Goal: Information Seeking & Learning: Find specific fact

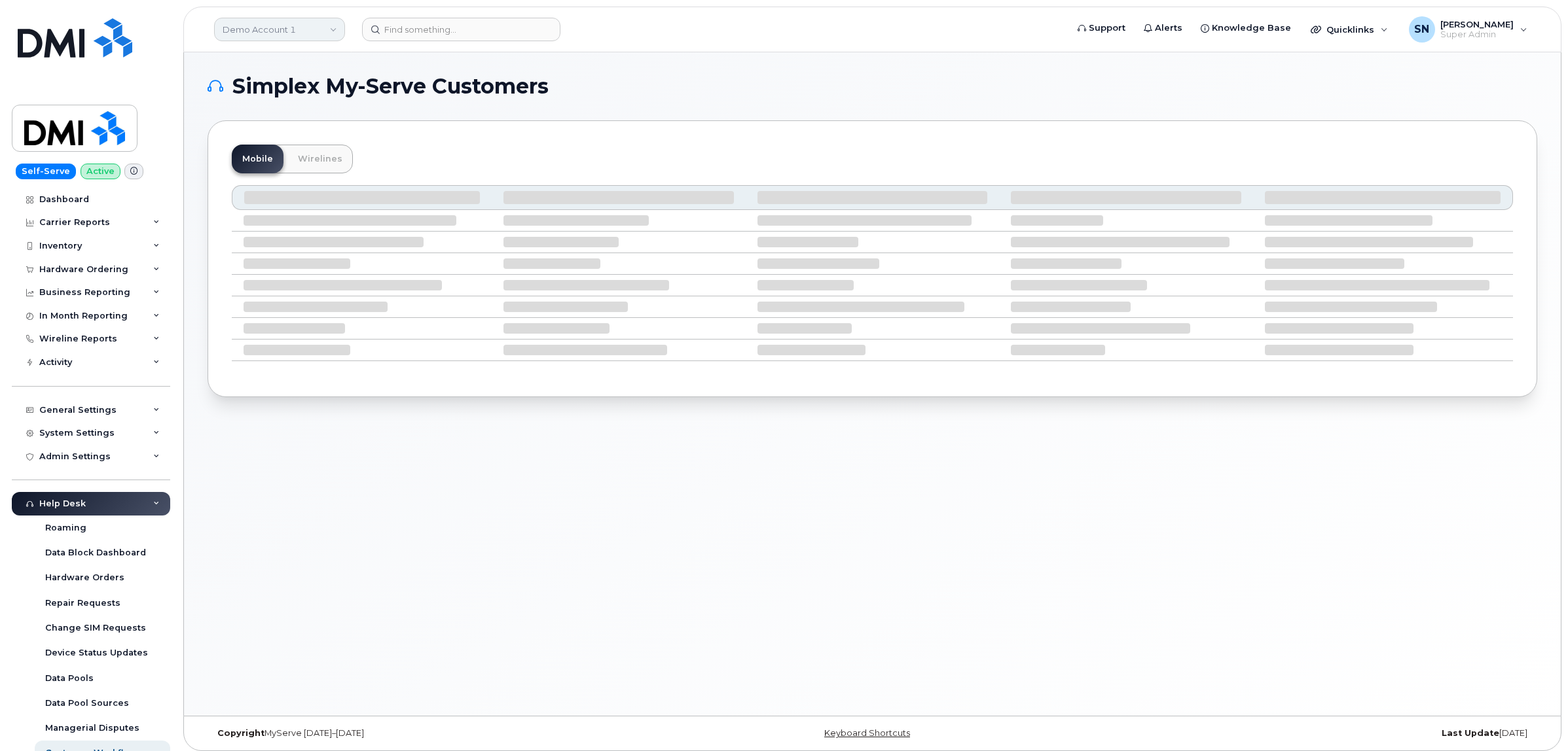
click at [308, 30] on link "Demo Account 1" at bounding box center [279, 29] width 131 height 23
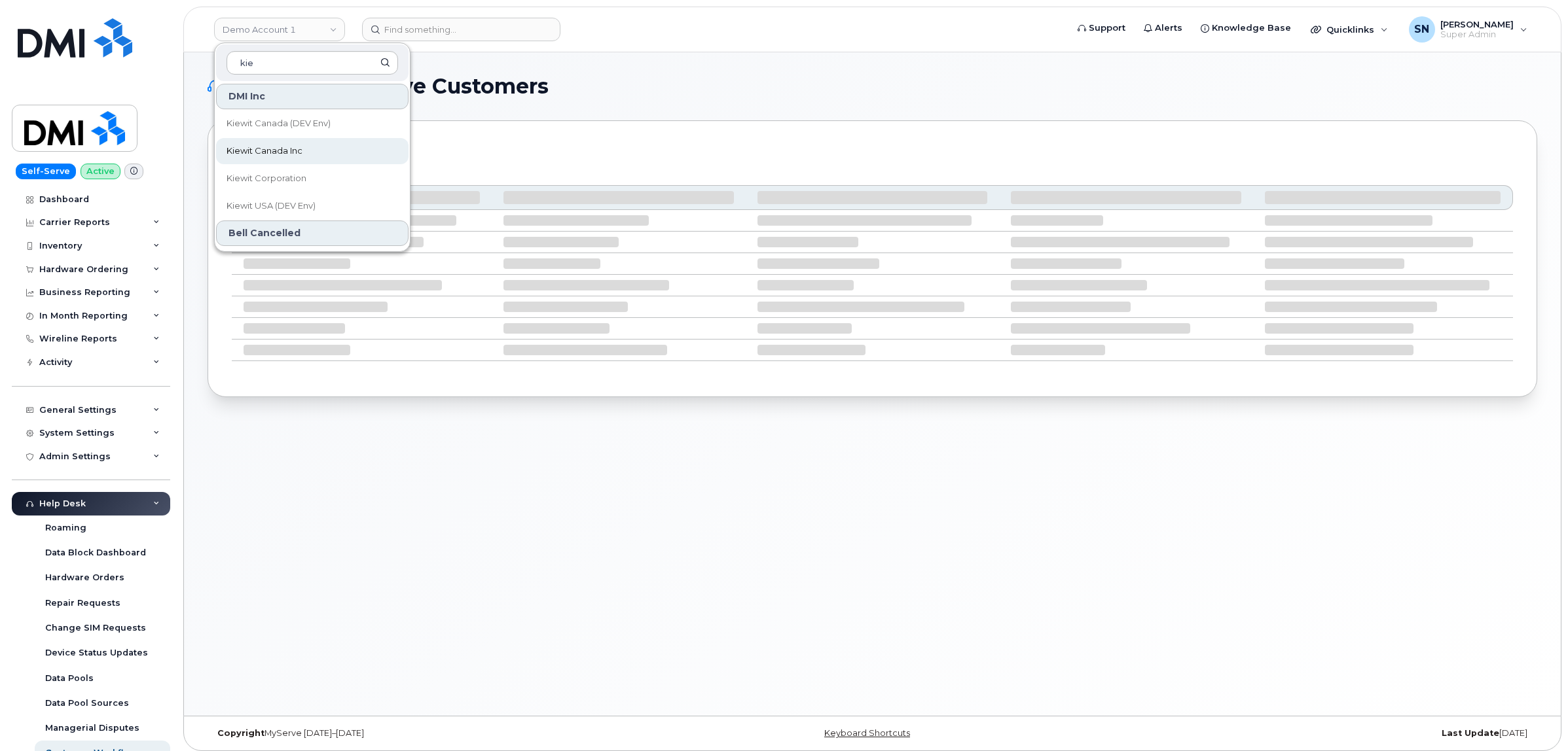
type input "kie"
click at [296, 149] on span "Kiewit Canada Inc" at bounding box center [264, 151] width 76 height 13
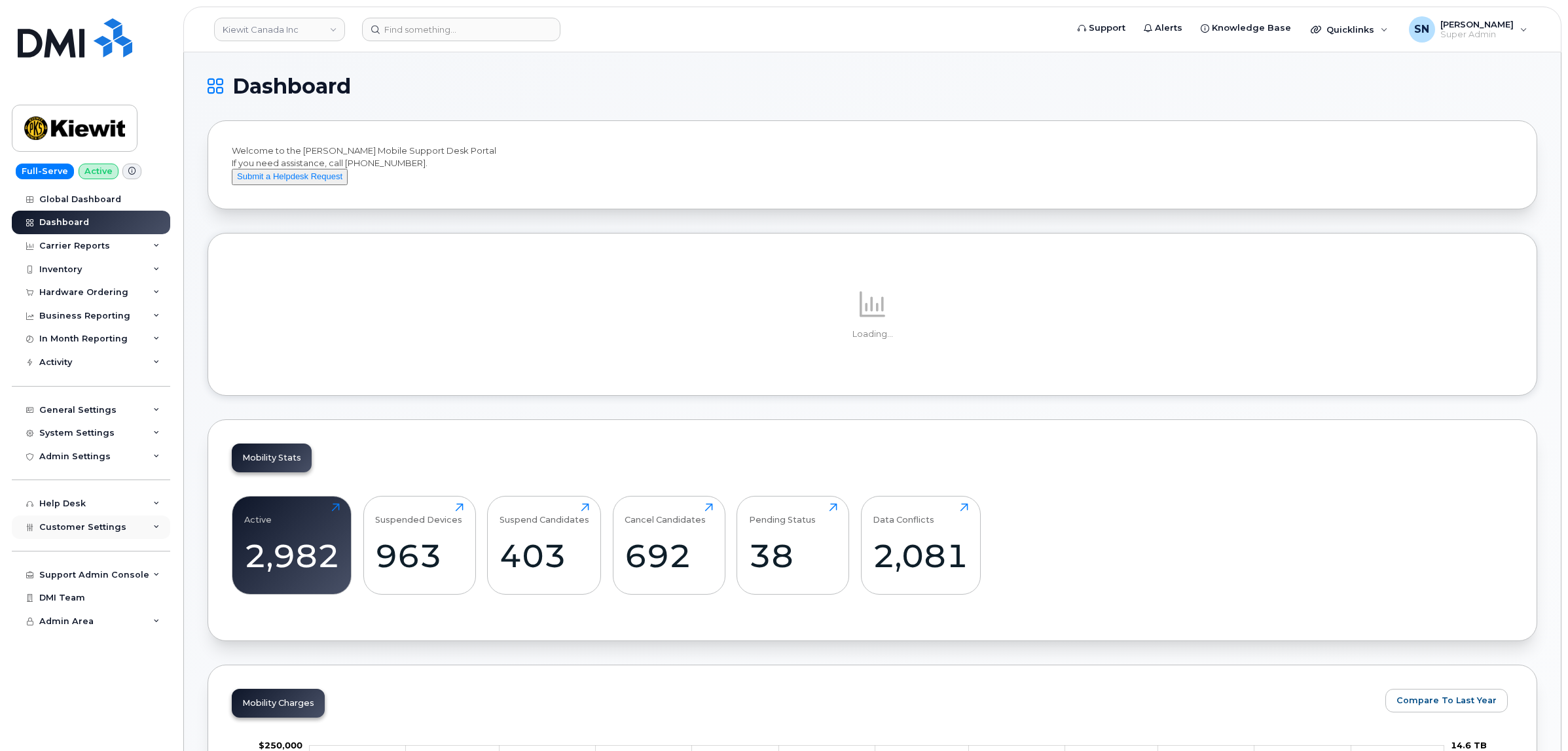
click at [113, 530] on span "Customer Settings" at bounding box center [83, 527] width 87 height 10
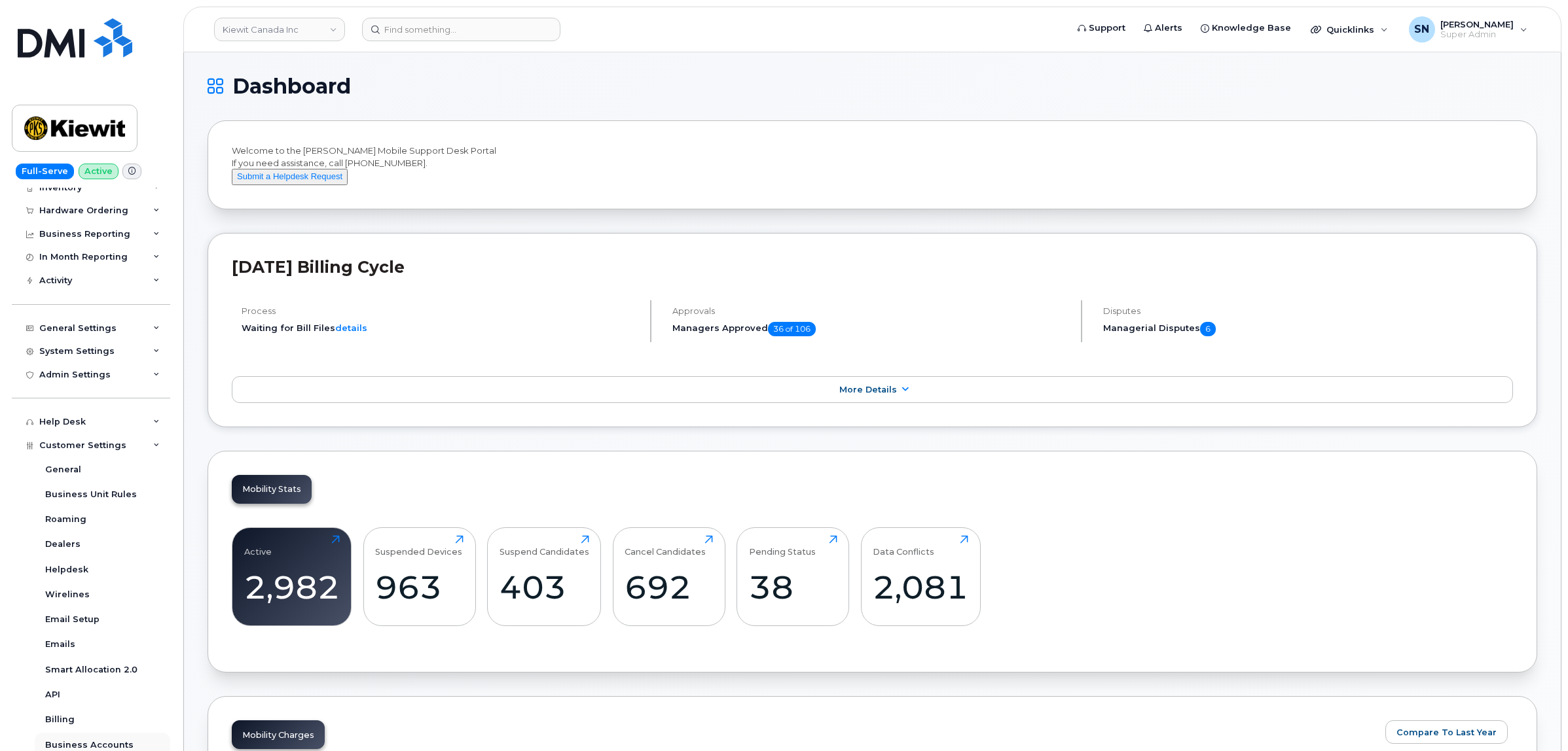
scroll to position [164, 0]
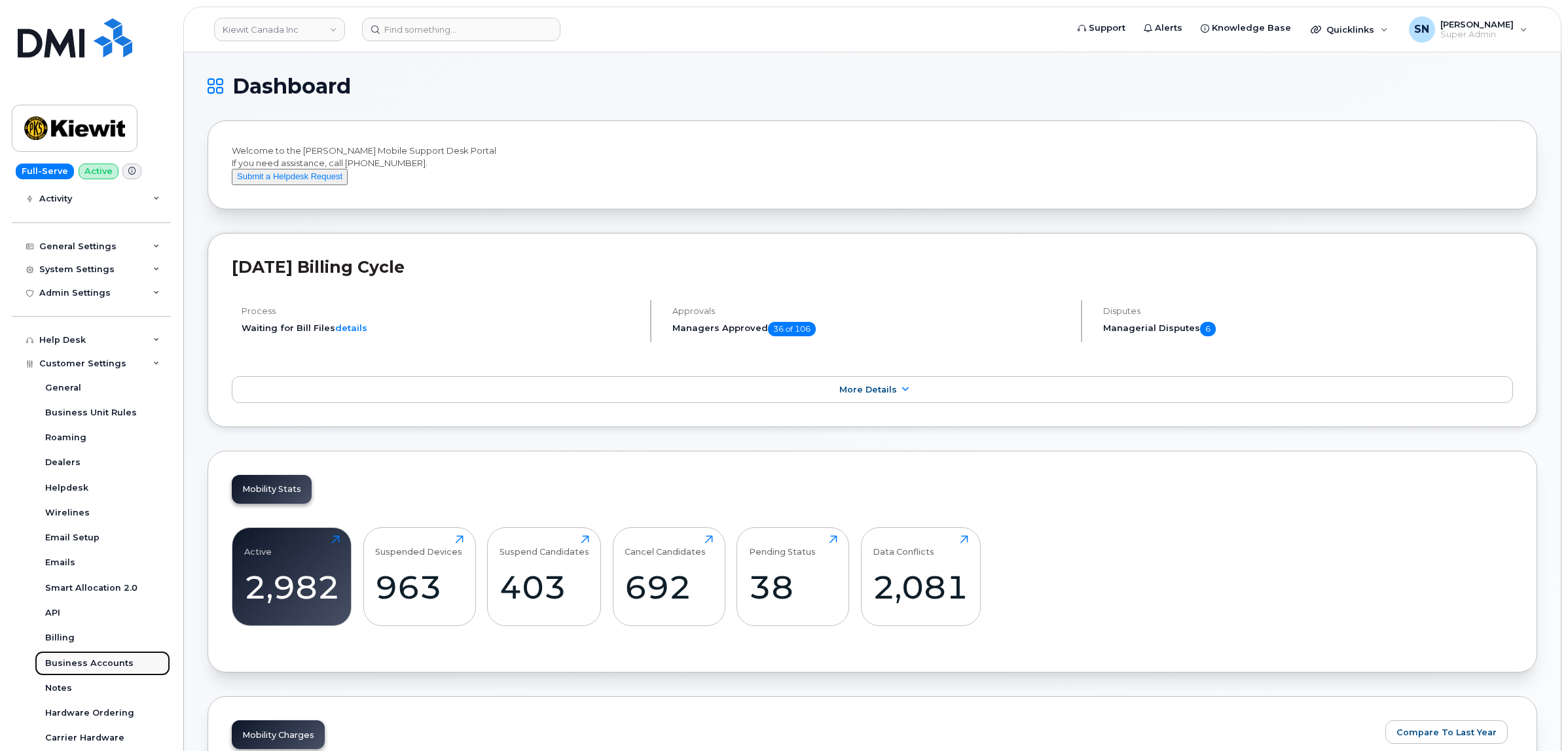
click at [93, 669] on div "Business Accounts" at bounding box center [90, 663] width 89 height 12
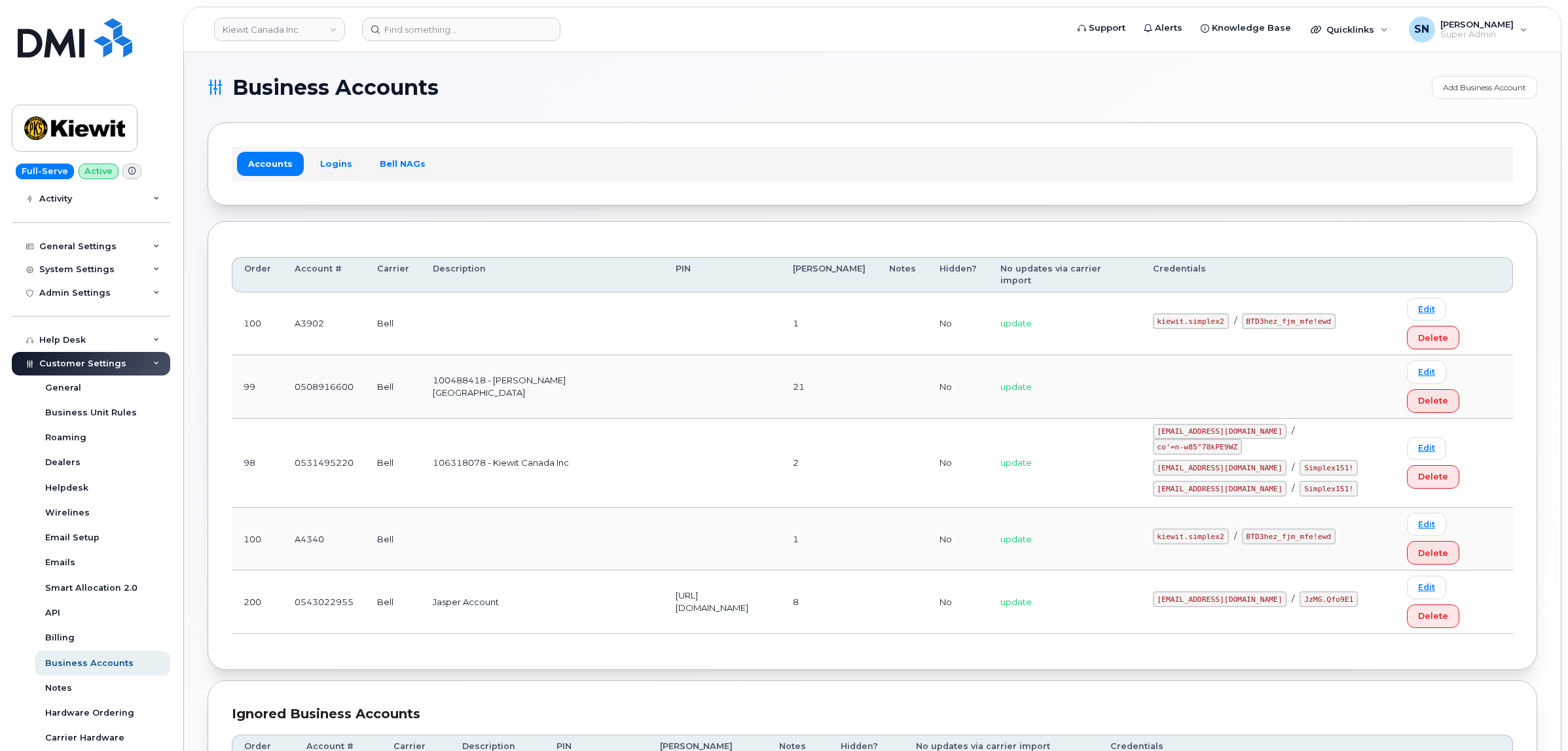
click at [328, 171] on link "Logins" at bounding box center [336, 163] width 54 height 23
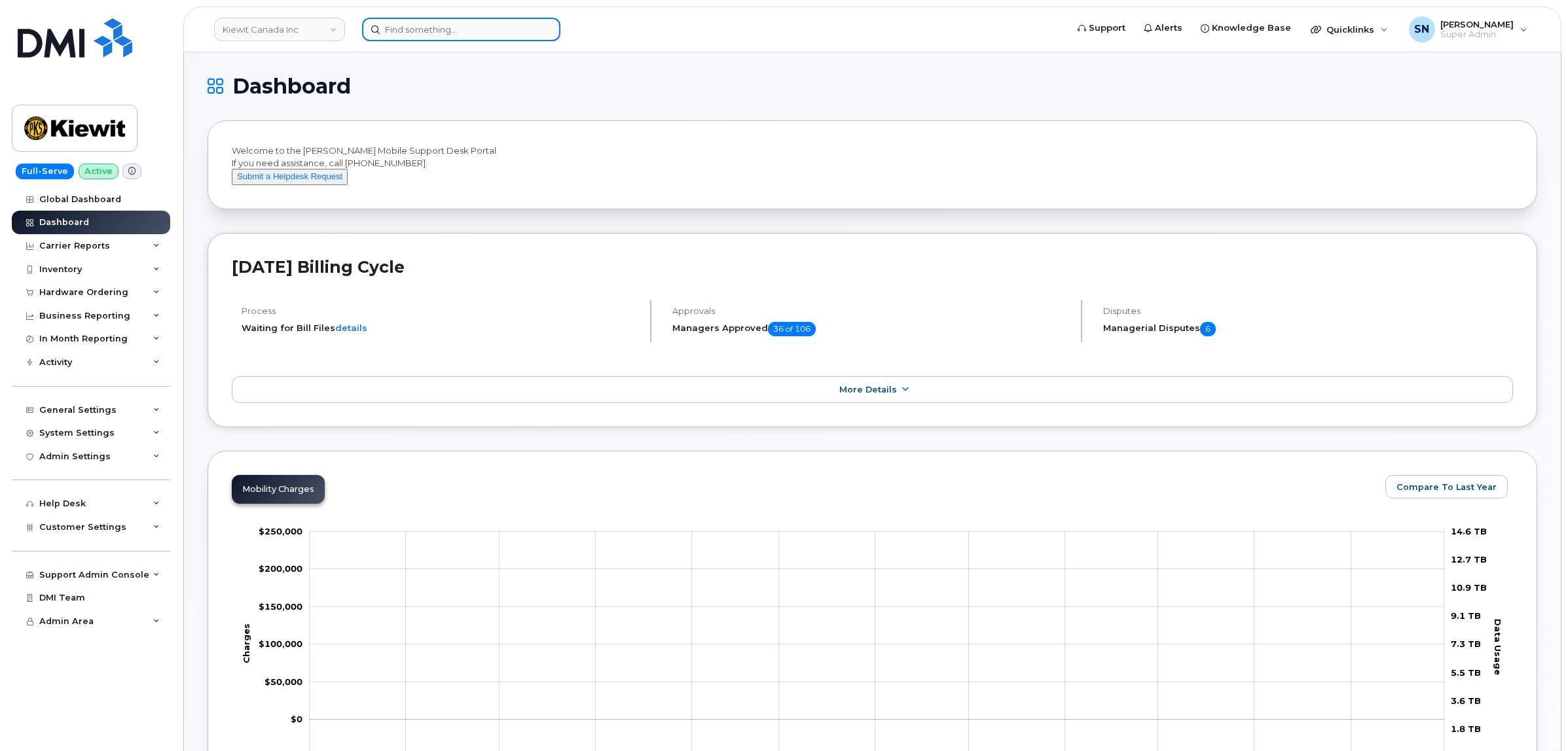
click at [434, 34] on input at bounding box center [461, 29] width 198 height 23
paste input "902.394.3720"
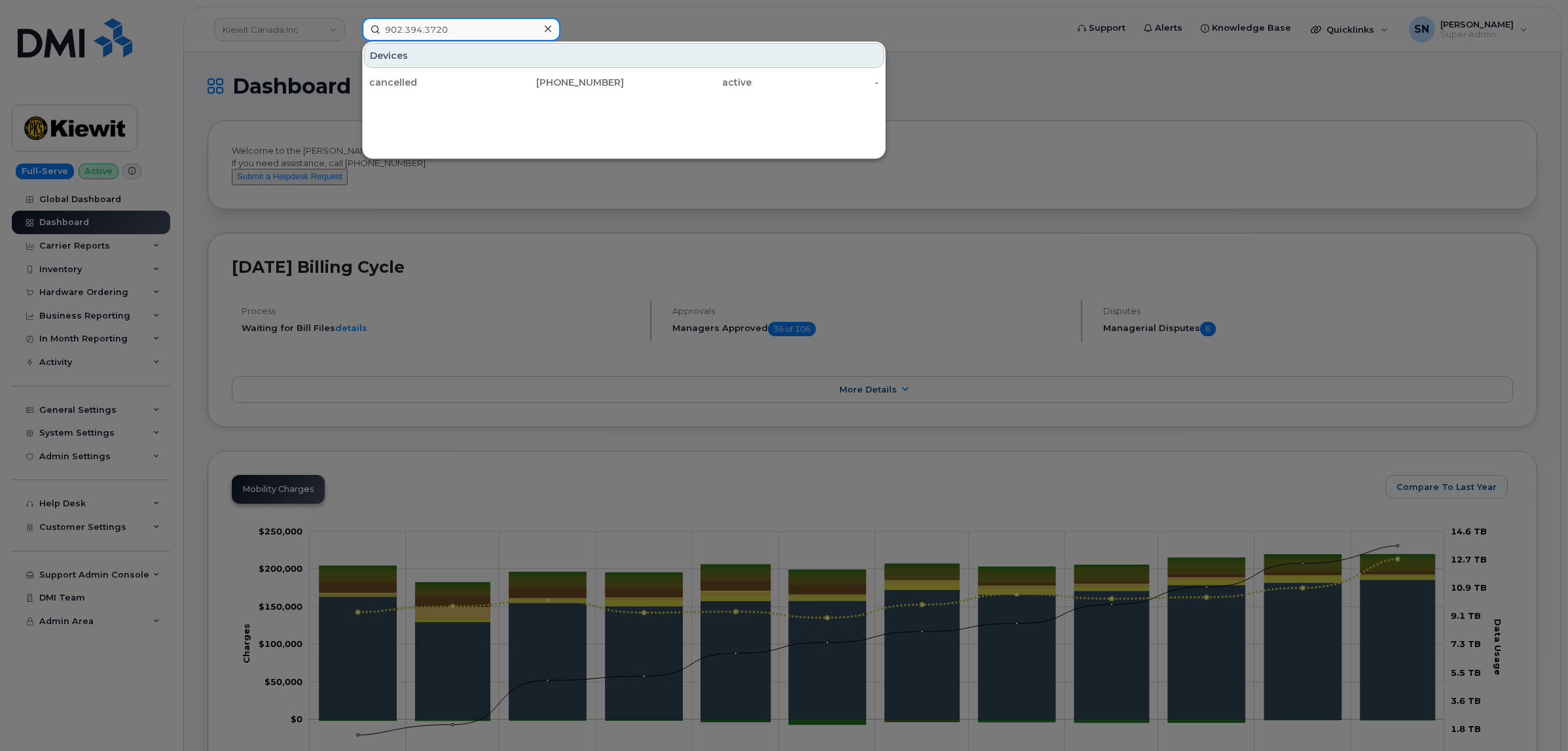
drag, startPoint x: 471, startPoint y: 28, endPoint x: 288, endPoint y: 13, distance: 183.6
click at [351, 18] on div "902.394.3720 Devices cancelled 902-394-3720 active -" at bounding box center [710, 29] width 717 height 23
paste input "RITM0270632"
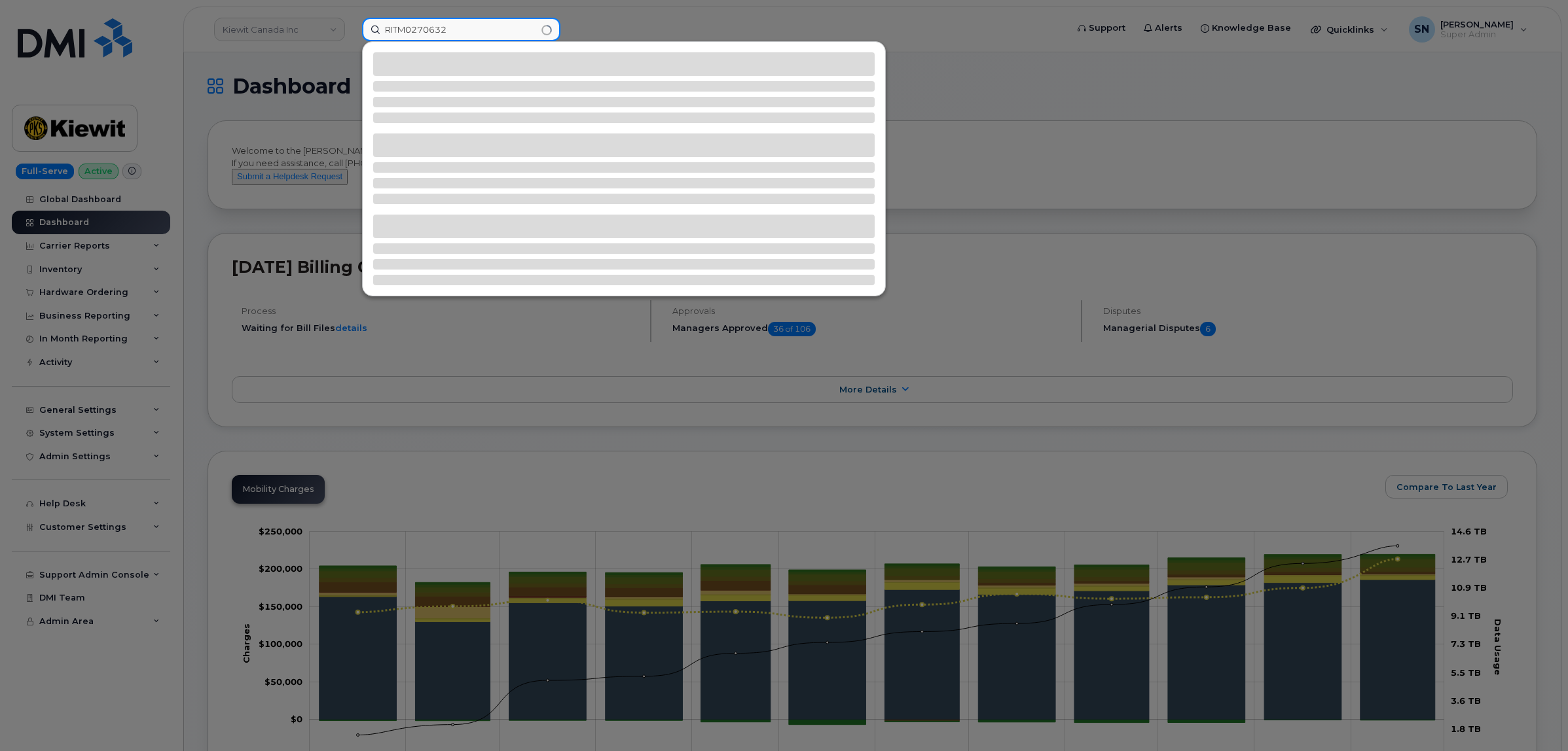
type input "RITM0270632"
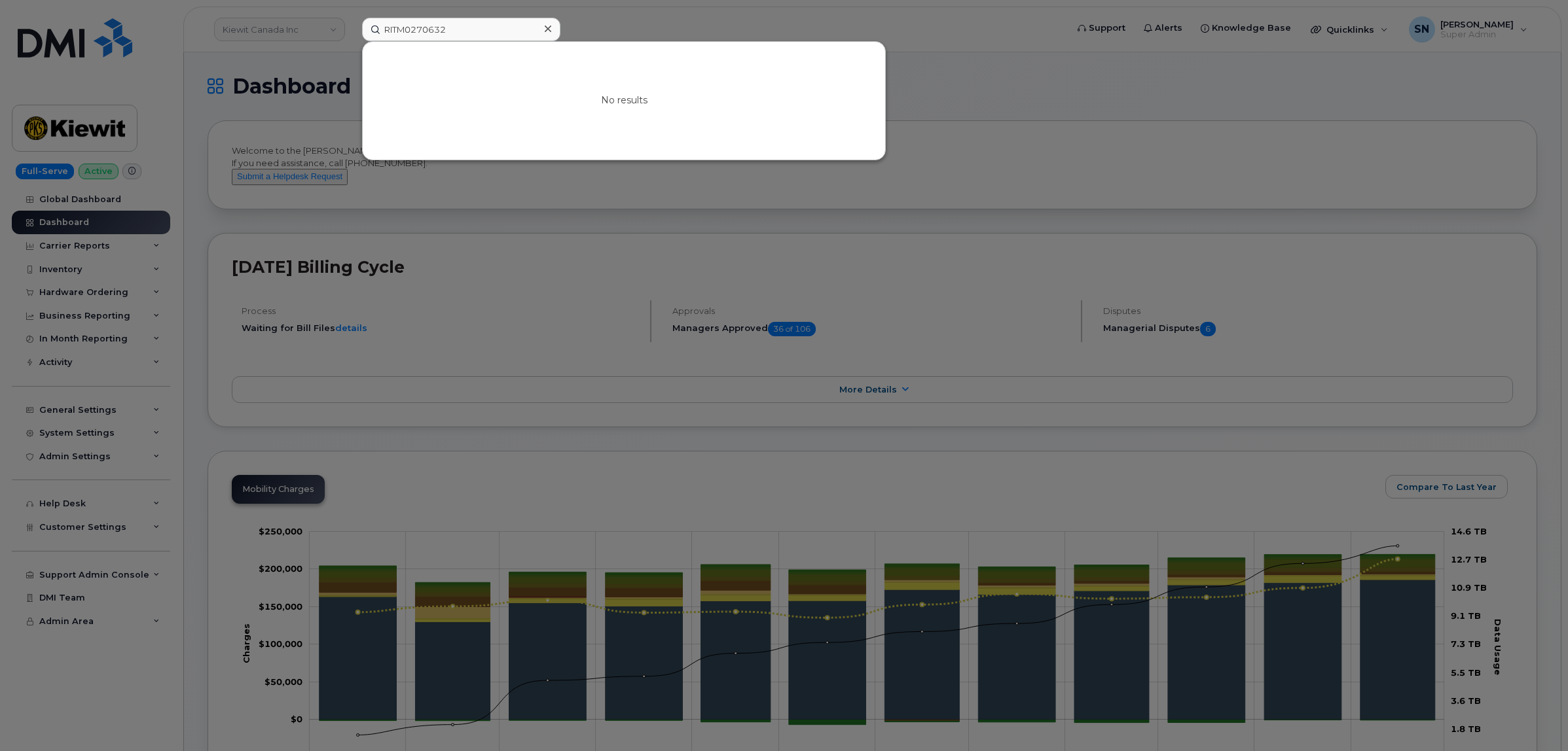
click at [305, 70] on div at bounding box center [784, 376] width 1568 height 751
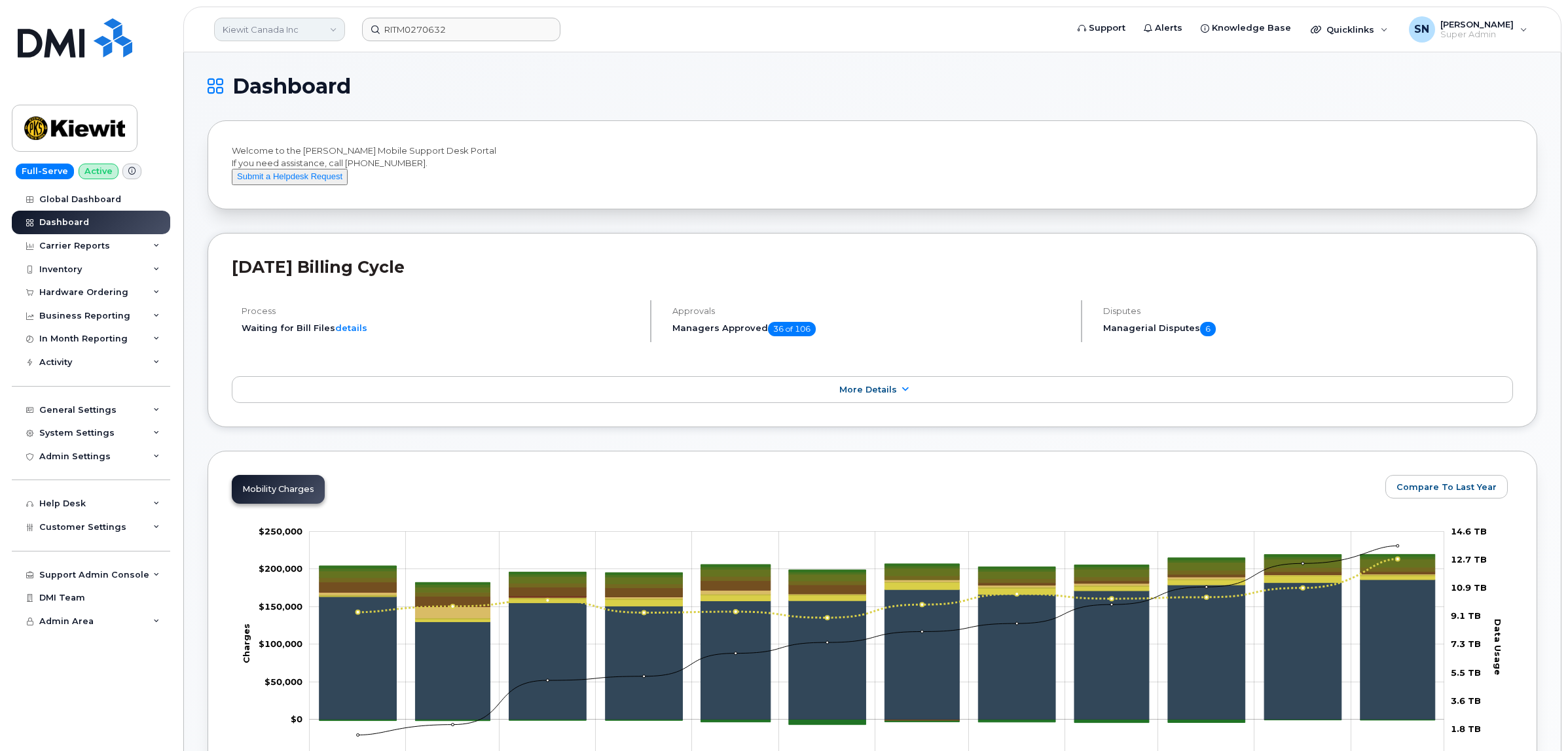
click at [308, 33] on link "Kiewit Canada Inc" at bounding box center [279, 29] width 131 height 23
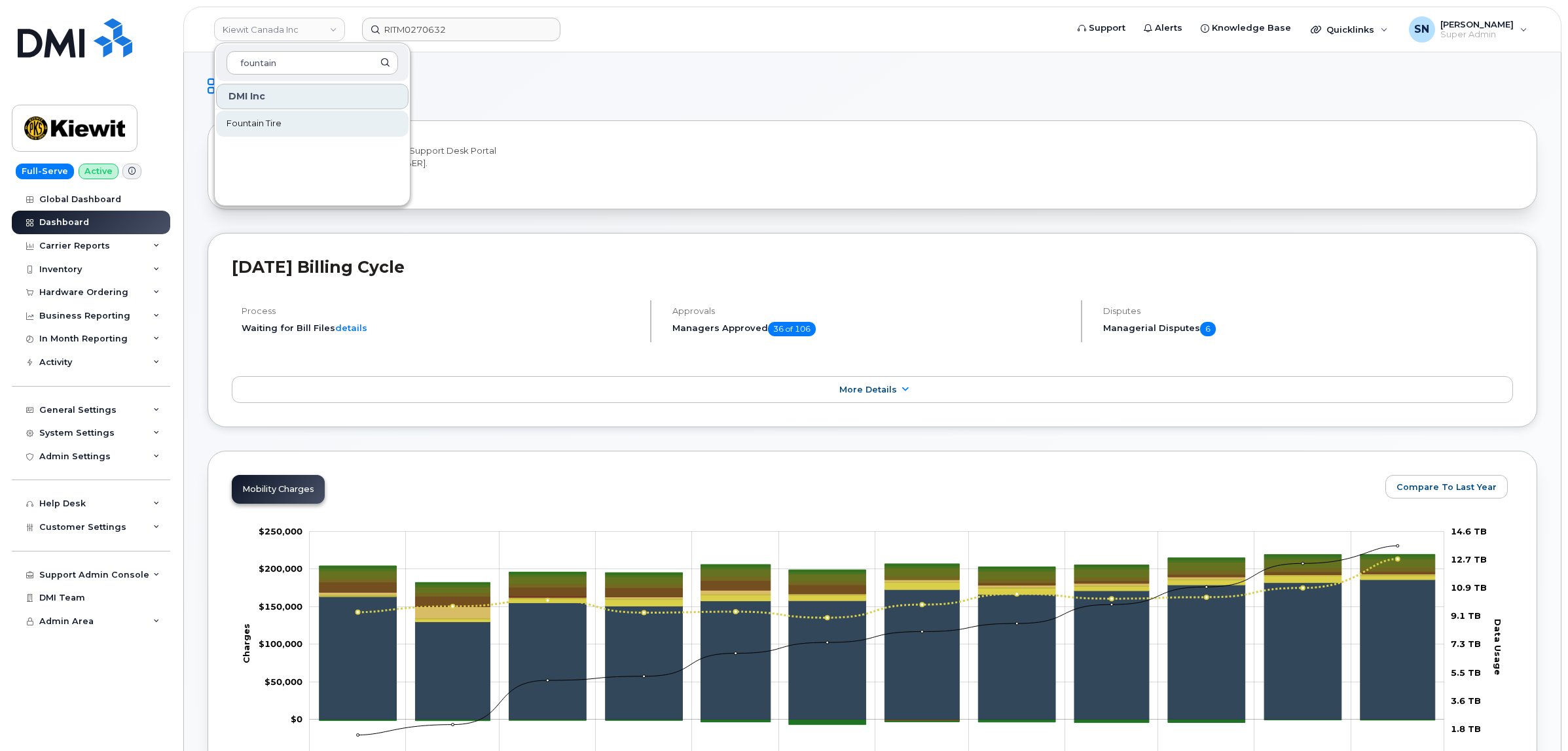
type input "fountain"
click at [331, 119] on link "Fountain Tire" at bounding box center [312, 123] width 192 height 26
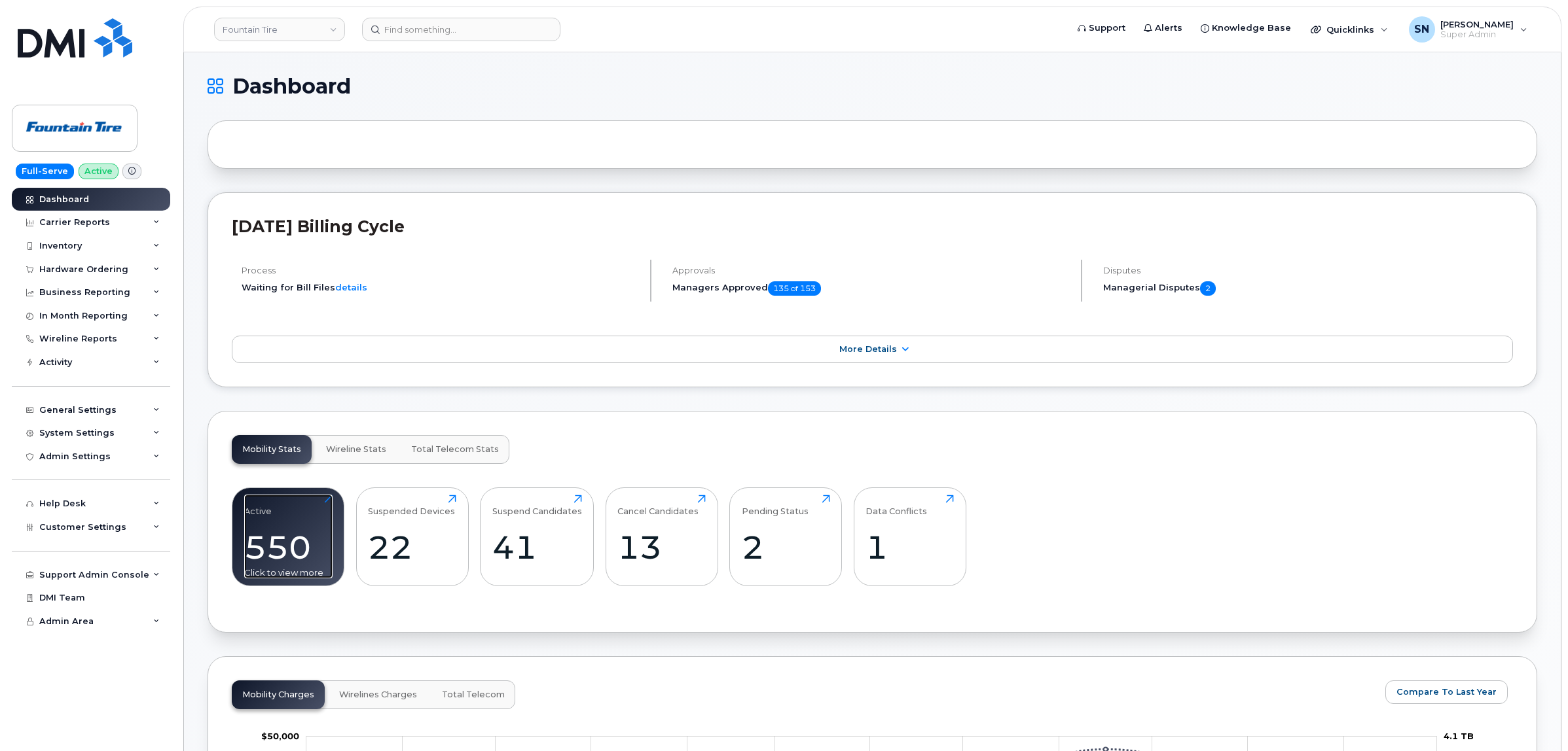
click at [310, 550] on div "550" at bounding box center [289, 547] width 89 height 38
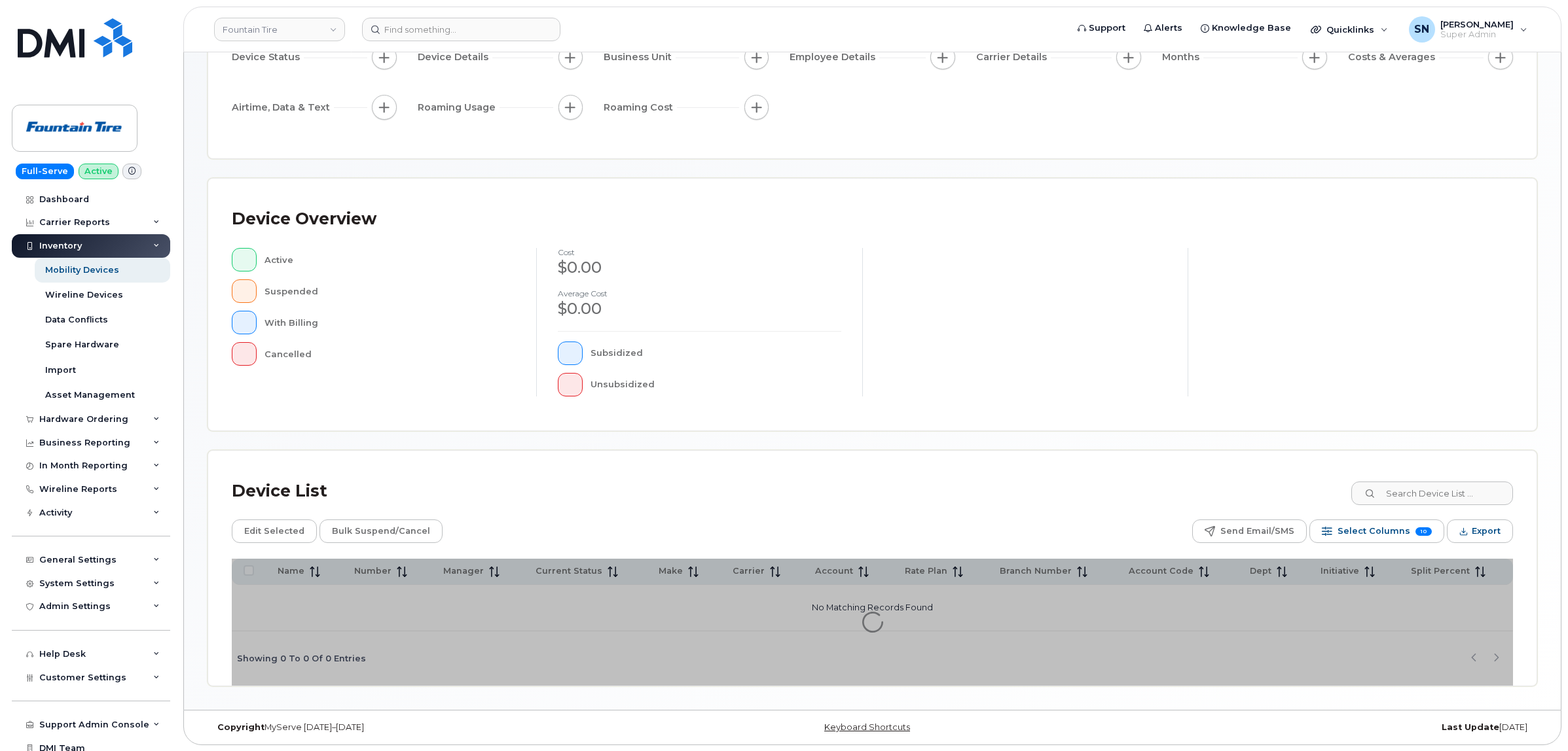
scroll to position [149, 0]
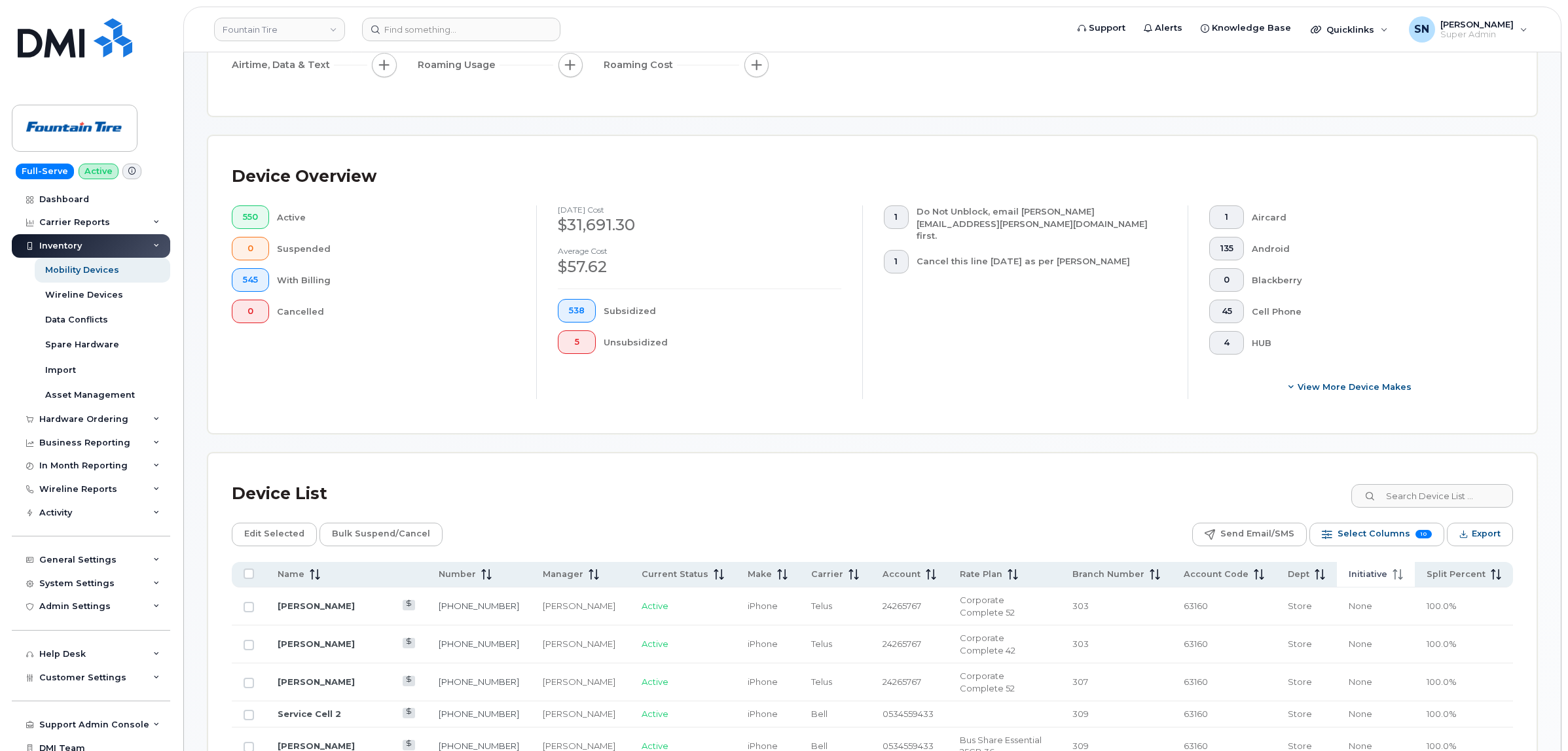
scroll to position [312, 0]
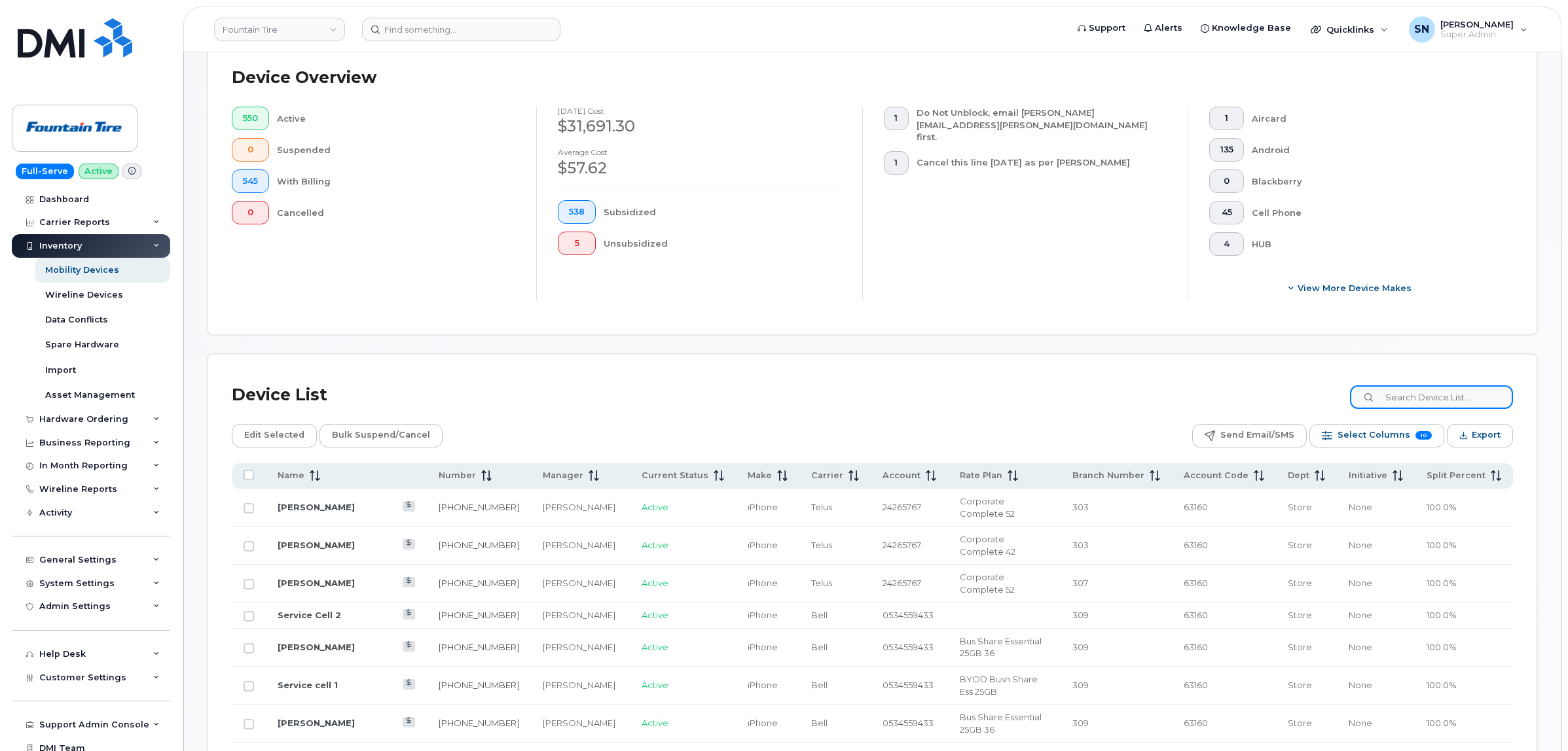
click at [1427, 396] on input at bounding box center [1431, 397] width 163 height 23
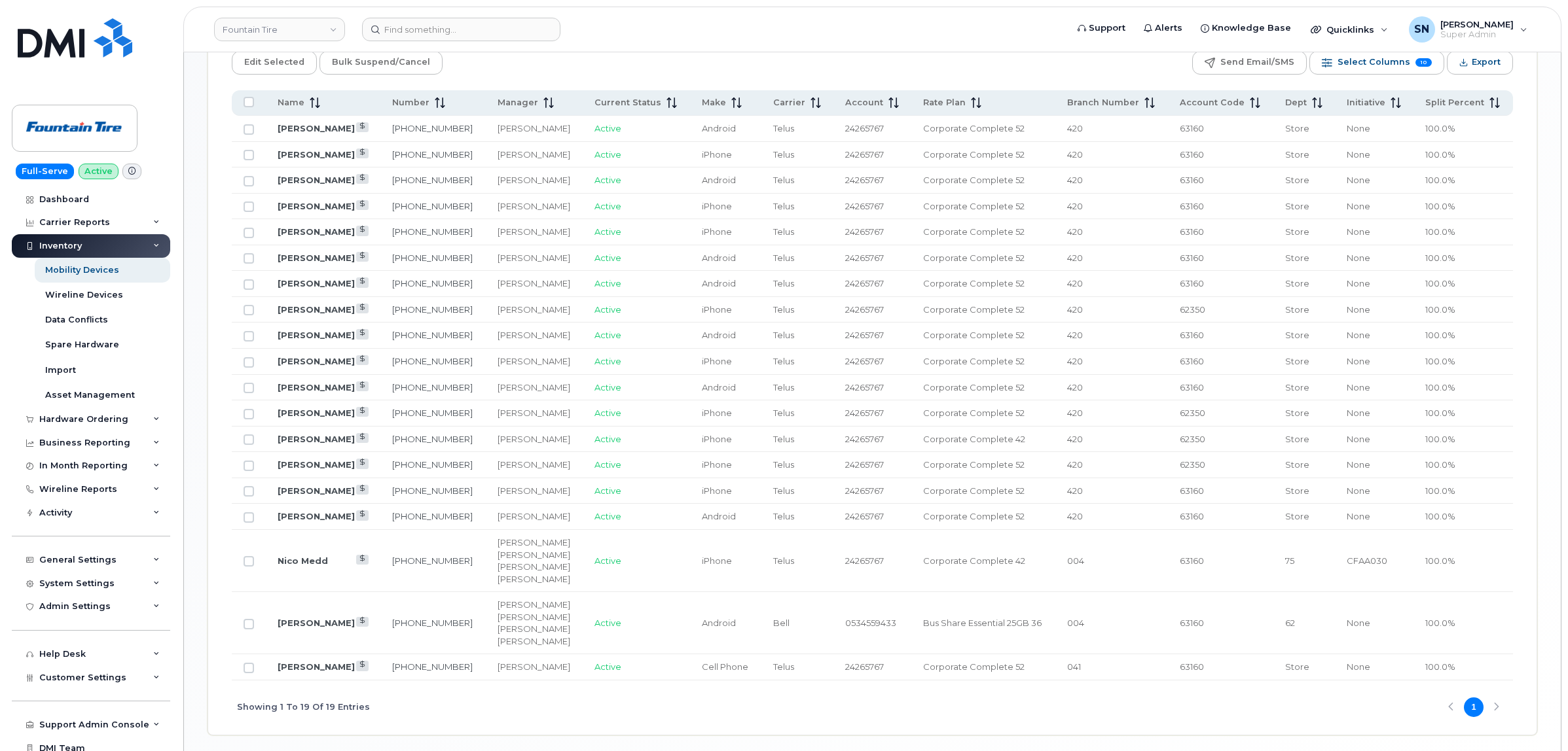
scroll to position [656, 0]
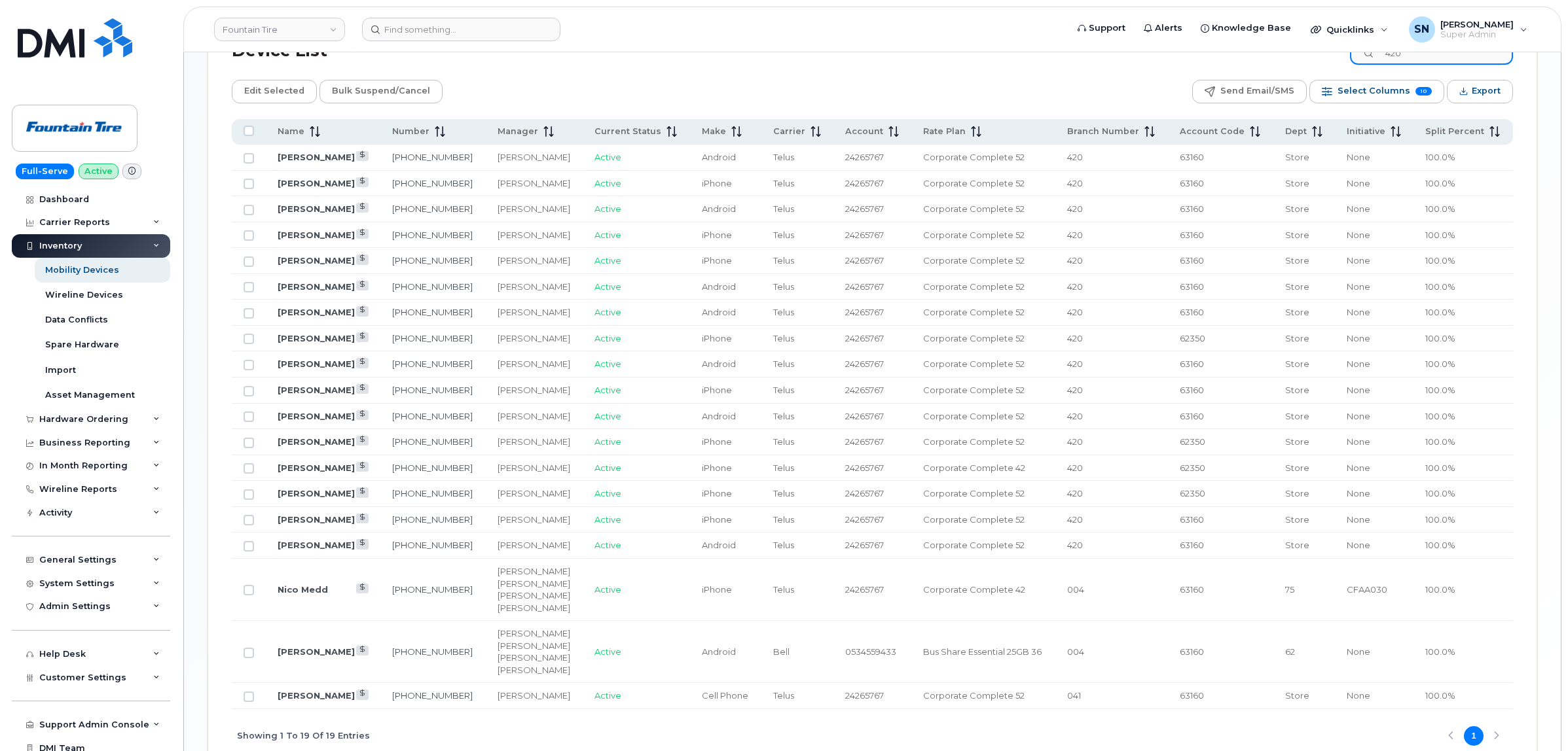
type input "420"
drag, startPoint x: 275, startPoint y: 155, endPoint x: 462, endPoint y: 161, distance: 187.1
click at [462, 161] on tr "Matt Schwass 226-581-3592 Tim Blaney Active Android Telus 24265767 Corporate Co…" at bounding box center [872, 157] width 1281 height 26
copy tr "Matt Schwass 226-581-3592"
copy tr "Nick Babineau 226-791-7386"
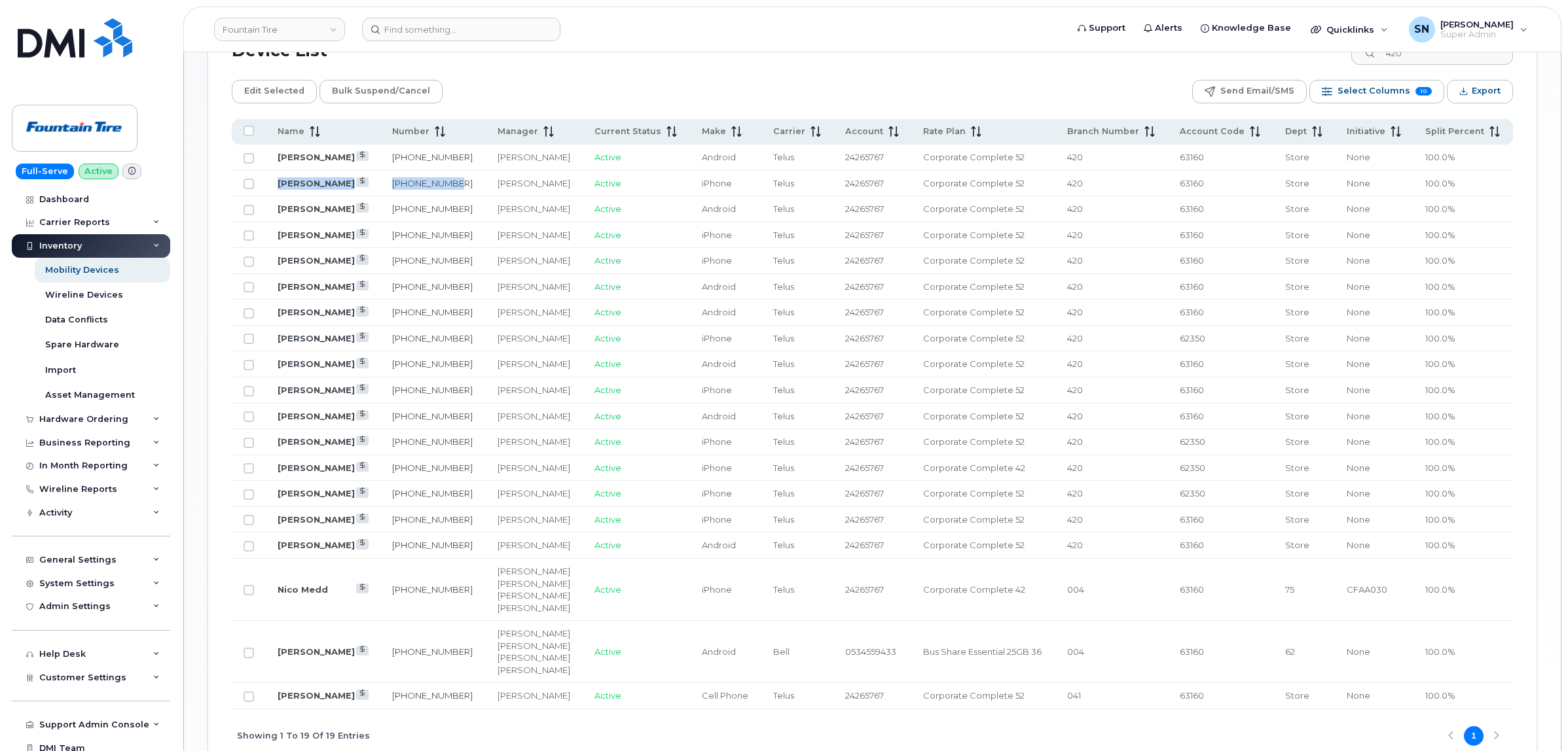
drag, startPoint x: 265, startPoint y: 179, endPoint x: 472, endPoint y: 187, distance: 207.2
click at [472, 187] on tr "Nick Babineau 226-791-7386 Tim Blaney Active iPhone Telus 24265767 Corporate Co…" at bounding box center [872, 183] width 1281 height 26
drag, startPoint x: 275, startPoint y: 206, endPoint x: 469, endPoint y: 206, distance: 194.0
click at [475, 206] on tr "Zach Birch 519-465-2513 Tim Blaney Active Android Telus 24265767 Corporate Comp…" at bounding box center [872, 209] width 1281 height 26
copy tr "Zach Birch 519-465-2513"
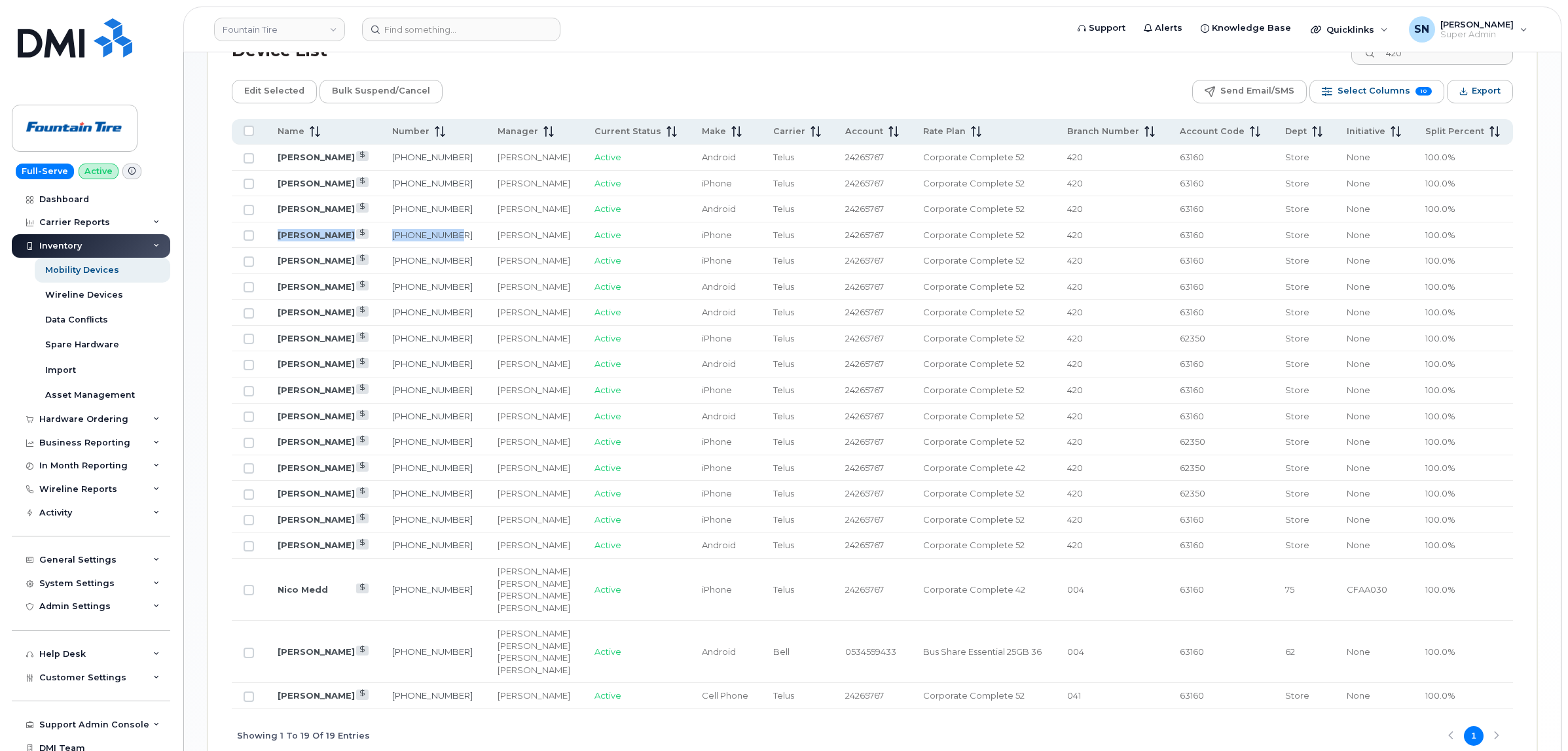
drag, startPoint x: 272, startPoint y: 237, endPoint x: 459, endPoint y: 241, distance: 187.0
click at [459, 241] on tr "Andrew Jackson 519-465-4216 Tim Blaney Active iPhone Telus 24265767 Corporate C…" at bounding box center [872, 235] width 1281 height 26
copy tr "Andrew Jackson 519-465-4216"
drag, startPoint x: 274, startPoint y: 263, endPoint x: 465, endPoint y: 265, distance: 191.0
click at [465, 265] on tr "Allan Prieur Jr 519-465-5961 Tim Blaney Active iPhone Telus 24265767 Corporate …" at bounding box center [872, 260] width 1281 height 26
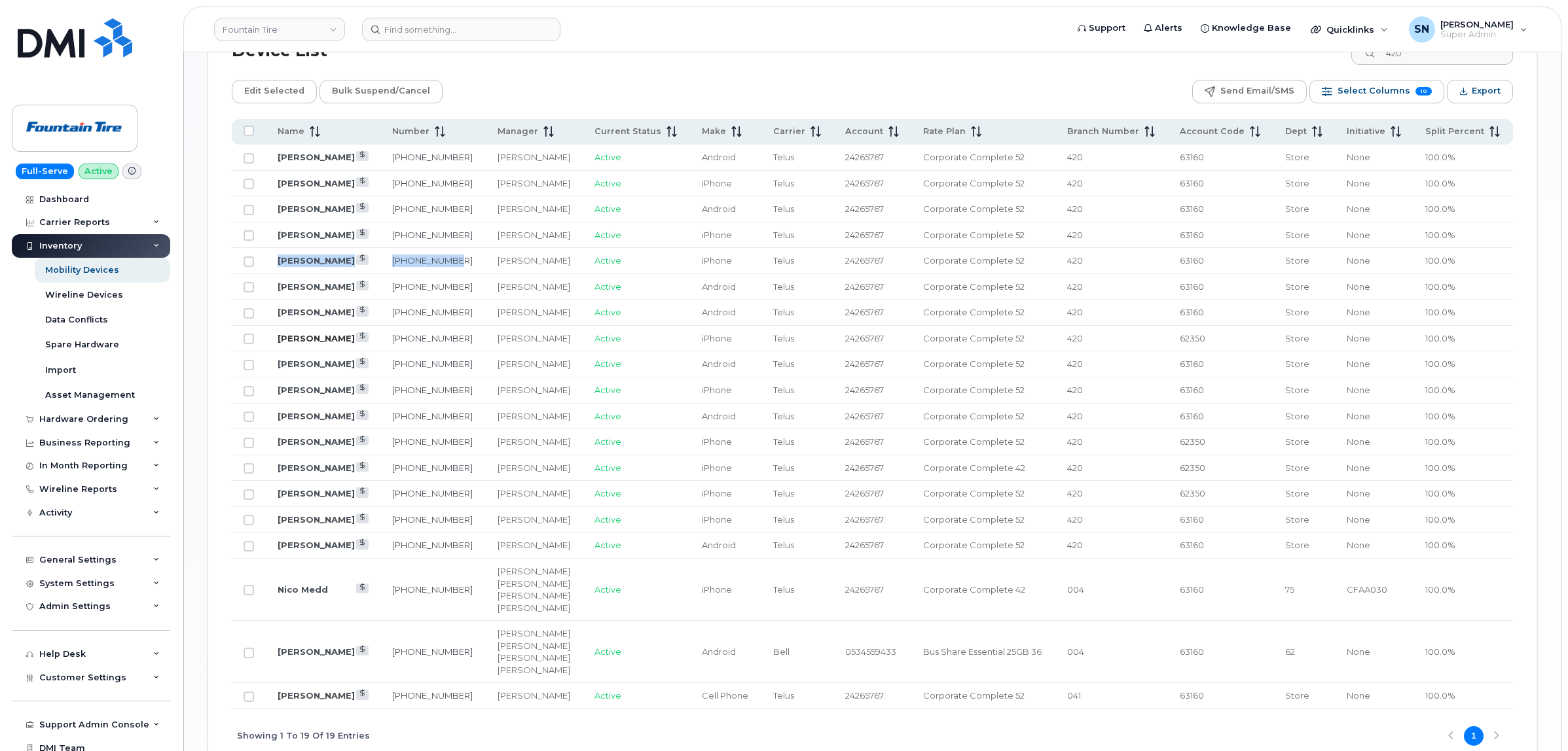
copy tr "Allan Prieur Jr 519-465-5961"
drag, startPoint x: 273, startPoint y: 287, endPoint x: 465, endPoint y: 292, distance: 192.1
click at [465, 292] on tr "Gord Neilson 519-465-5972 Tim Blaney Active Android Telus 24265767 Corporate Co…" at bounding box center [872, 287] width 1281 height 26
copy tr "Gord Neilson 519-465-5972"
drag, startPoint x: 272, startPoint y: 314, endPoint x: 469, endPoint y: 317, distance: 197.0
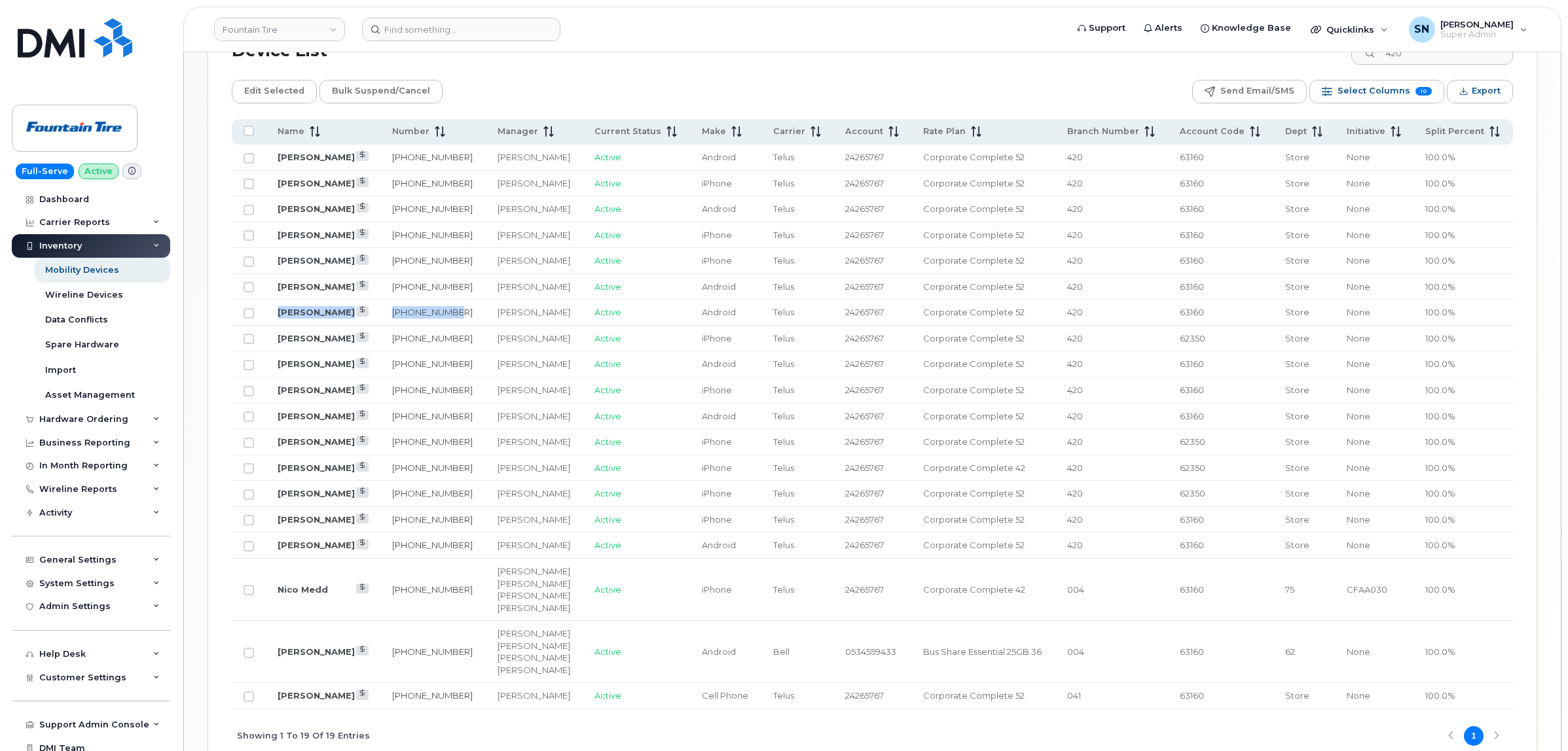
click at [469, 317] on tr "Tim Blaney 519-465-8805 Tim Blaney Active Android Telus 24265767 Corporate Comp…" at bounding box center [872, 312] width 1281 height 26
copy tr "Tim Blaney 519-465-8805"
drag, startPoint x: 267, startPoint y: 341, endPoint x: 467, endPoint y: 341, distance: 200.0
click at [467, 341] on tr "Jack Fleury 519-496-4202 Tim Blaney Active iPhone Telus 24265767 Corporate Comp…" at bounding box center [872, 339] width 1281 height 26
copy tr "Jack Fleury 519-496-4202"
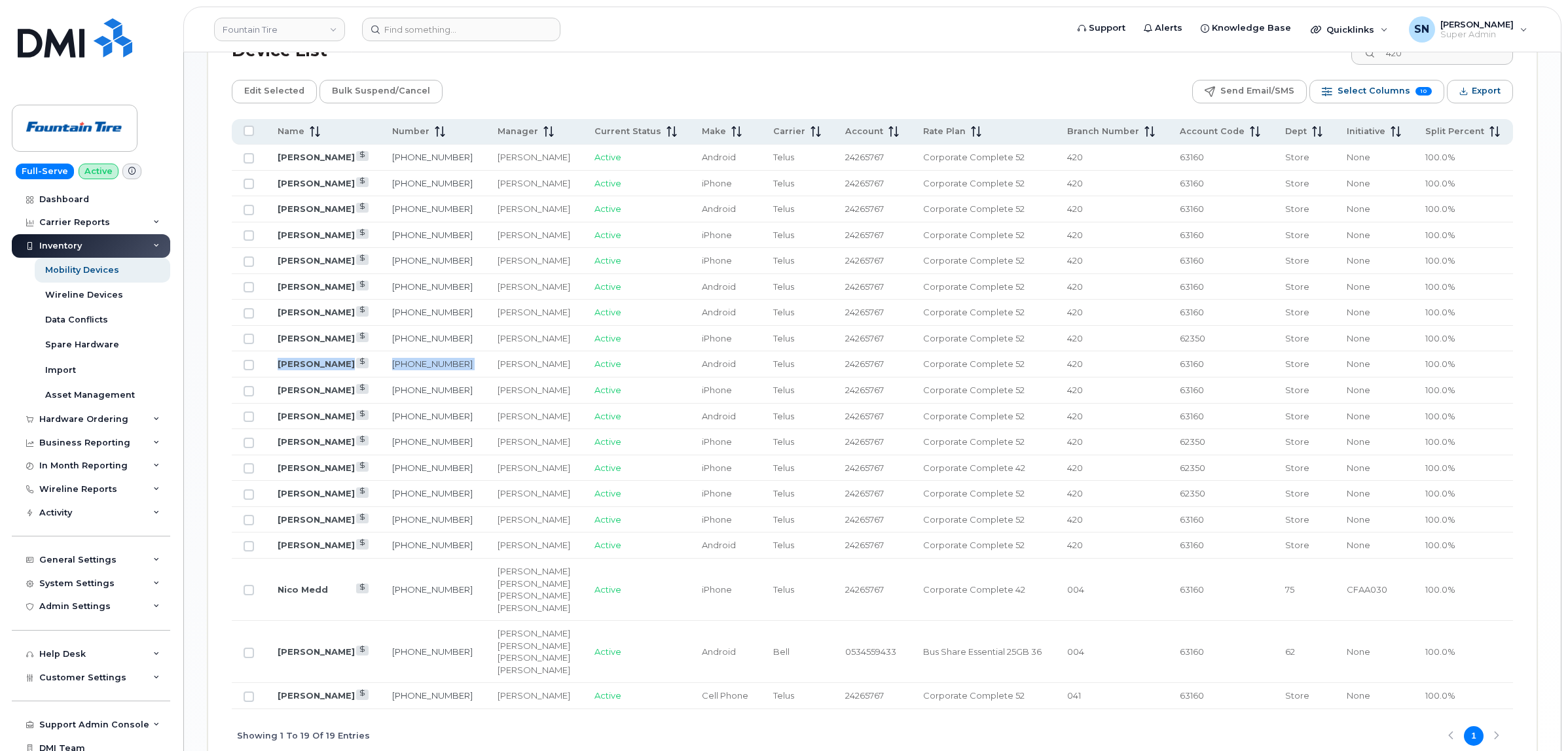
drag, startPoint x: 272, startPoint y: 361, endPoint x: 488, endPoint y: 365, distance: 216.0
click at [488, 365] on tr "Rob Kazakoff 519-778-1904 Tim Blaney Active Android Telus 24265767 Corporate Co…" at bounding box center [872, 364] width 1281 height 26
copy tr "Rob Kazakoff 519-778-1904"
drag, startPoint x: 265, startPoint y: 389, endPoint x: 460, endPoint y: 396, distance: 195.1
click at [460, 396] on tr "Josh Baker 519-778-2287 Tim Blaney Active iPhone Telus 24265767 Corporate Compl…" at bounding box center [872, 390] width 1281 height 26
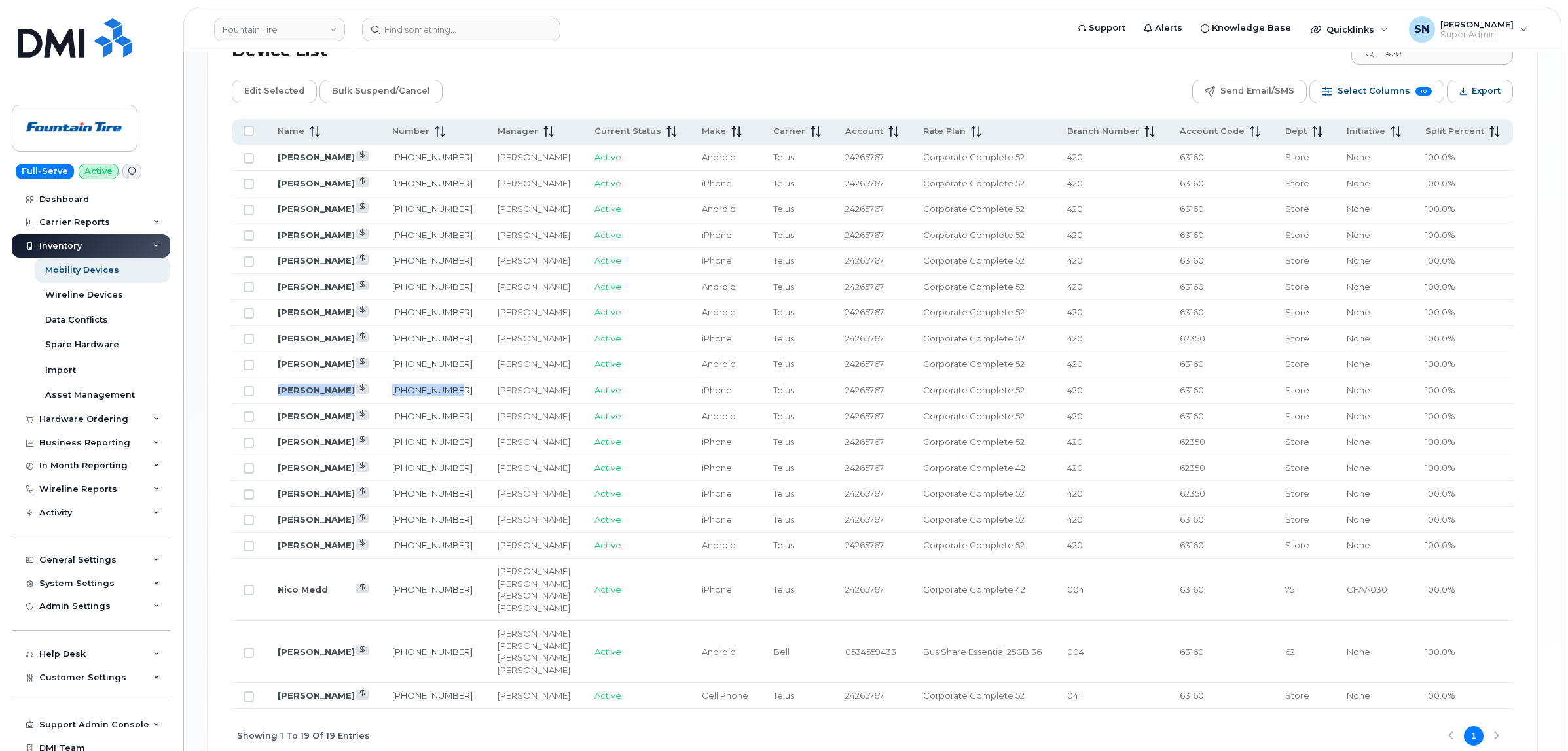
copy tr "Josh Baker 519-778-2287"
drag, startPoint x: 270, startPoint y: 423, endPoint x: 462, endPoint y: 426, distance: 192.0
click at [462, 426] on tr "Dave Farmer 519-778-3772 Tim Blaney Active Android Telus 24265767 Corporate Com…" at bounding box center [872, 416] width 1281 height 26
drag, startPoint x: 275, startPoint y: 448, endPoint x: 459, endPoint y: 450, distance: 184.0
click at [459, 450] on tr "Dave Mellville 519-778-5543 Tim Blaney Active iPhone Telus 24265767 Corporate C…" at bounding box center [872, 442] width 1281 height 26
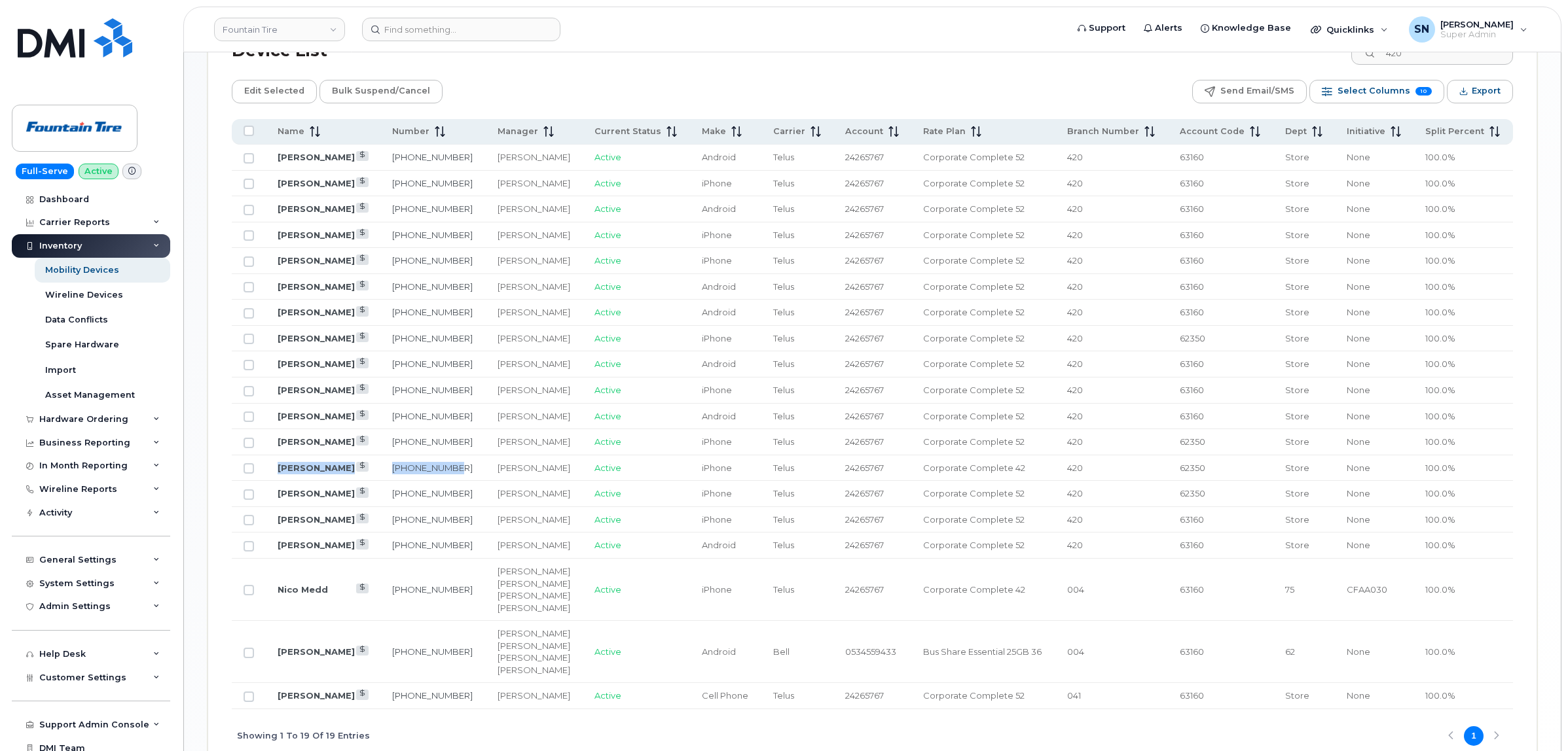
drag, startPoint x: 272, startPoint y: 477, endPoint x: 393, endPoint y: 479, distance: 121.0
click at [468, 473] on tr "Kurt Ziegenbalg 519-807-2747 Tim Blaney Active iPhone Telus 24265767 Corporate …" at bounding box center [872, 467] width 1281 height 26
drag, startPoint x: 295, startPoint y: 499, endPoint x: 464, endPoint y: 502, distance: 169.0
click at [464, 502] on tr "Wesley Ruppenthal 519-807-5663 Tim Blaney Active iPhone Telus 24265767 Corporat…" at bounding box center [872, 493] width 1281 height 26
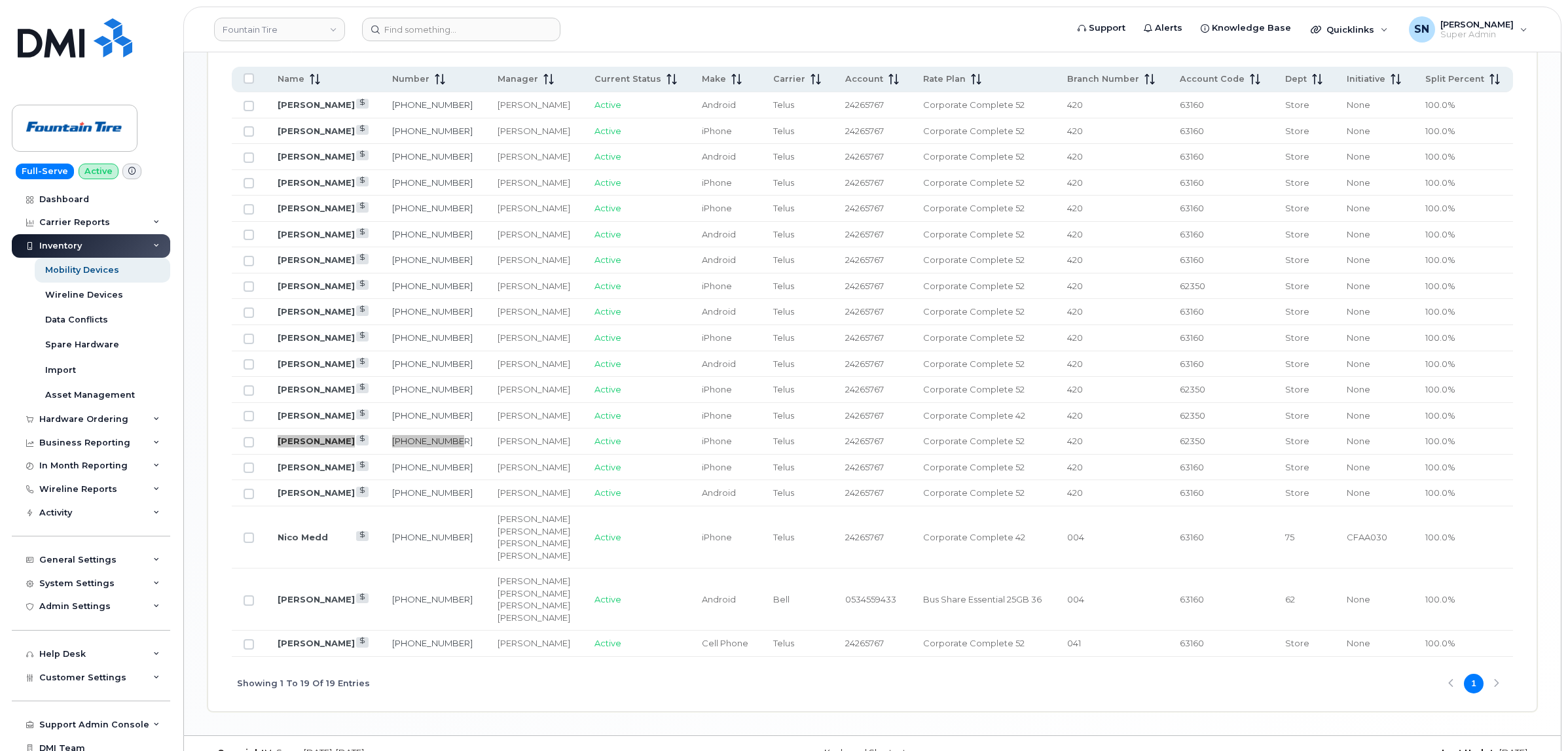
scroll to position [738, 0]
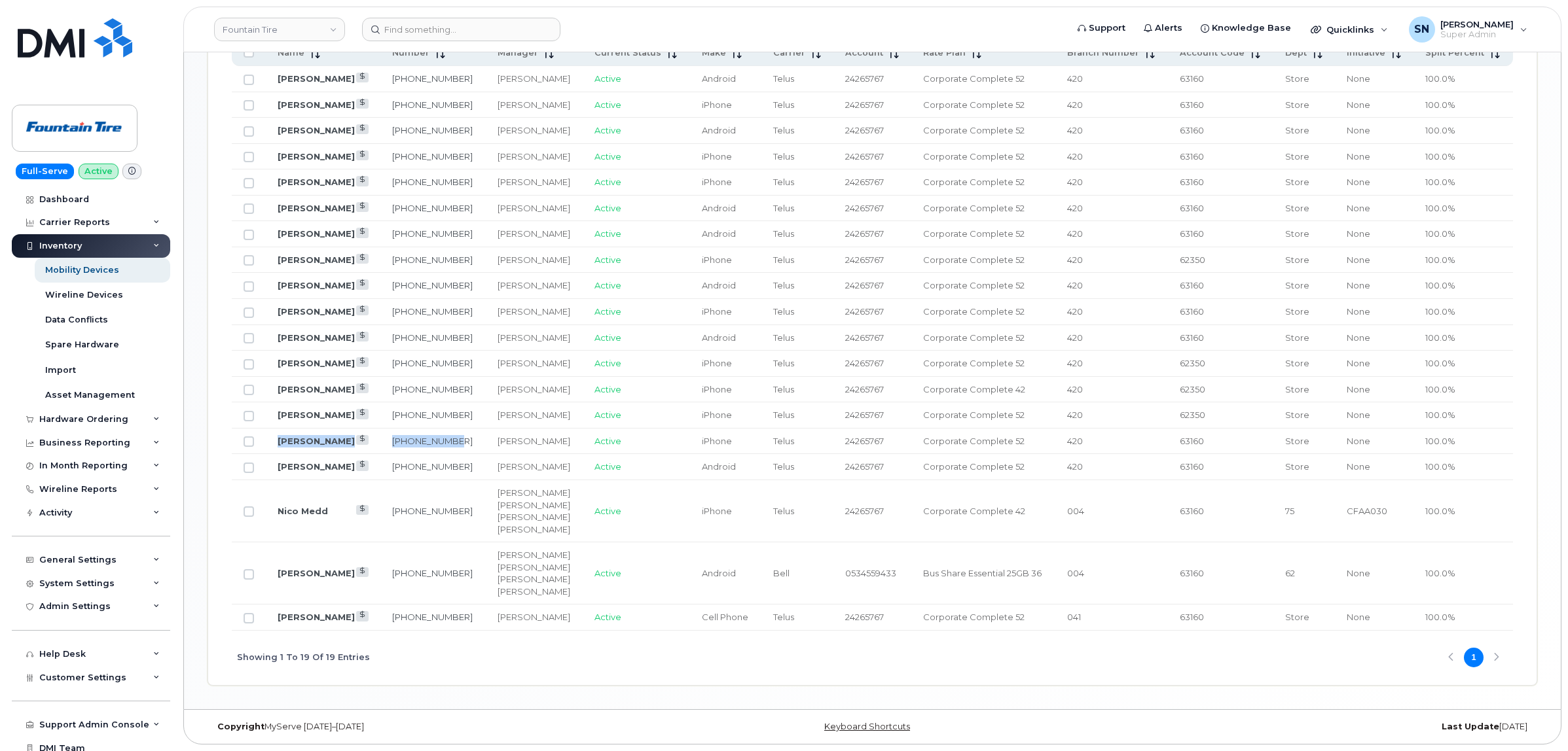
drag, startPoint x: 270, startPoint y: 442, endPoint x: 464, endPoint y: 446, distance: 194.0
click at [464, 446] on tr "Kris Gardine 519-998-2874 Tim Blaney Active iPhone Telus 24265767 Corporate Com…" at bounding box center [872, 441] width 1281 height 26
drag, startPoint x: 279, startPoint y: 471, endPoint x: 469, endPoint y: 470, distance: 190.0
click at [469, 470] on tr "Richard Stewart 519-998-3158 Tim Blaney Active Android Telus 24265767 Corporate…" at bounding box center [872, 467] width 1281 height 26
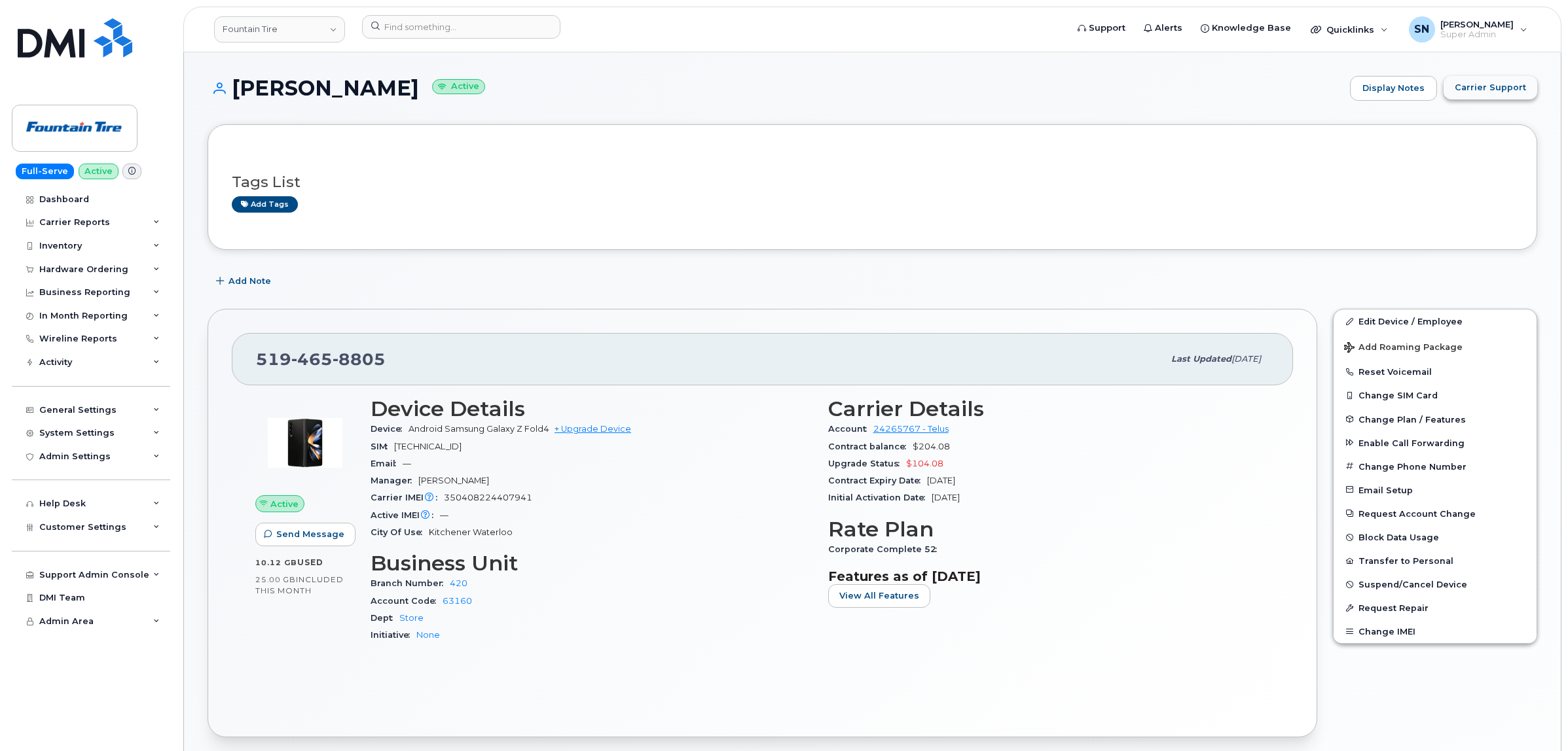
click at [1494, 96] on button "Carrier Support" at bounding box center [1490, 88] width 94 height 23
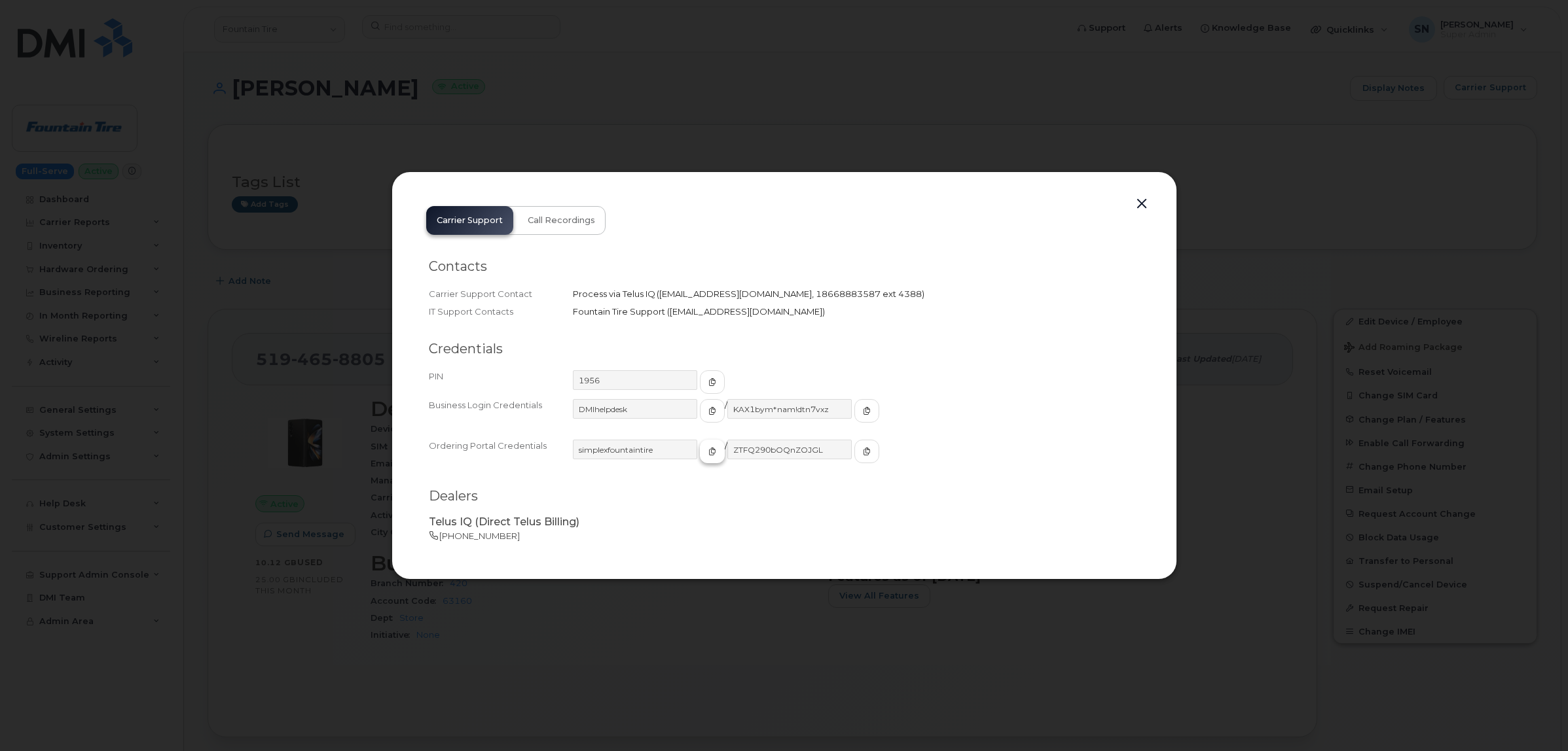
click at [699, 442] on button "button" at bounding box center [712, 452] width 25 height 23
click at [708, 413] on icon "button" at bounding box center [711, 411] width 8 height 8
click at [863, 412] on icon "button" at bounding box center [866, 411] width 8 height 8
click at [1136, 200] on button "button" at bounding box center [1141, 204] width 19 height 18
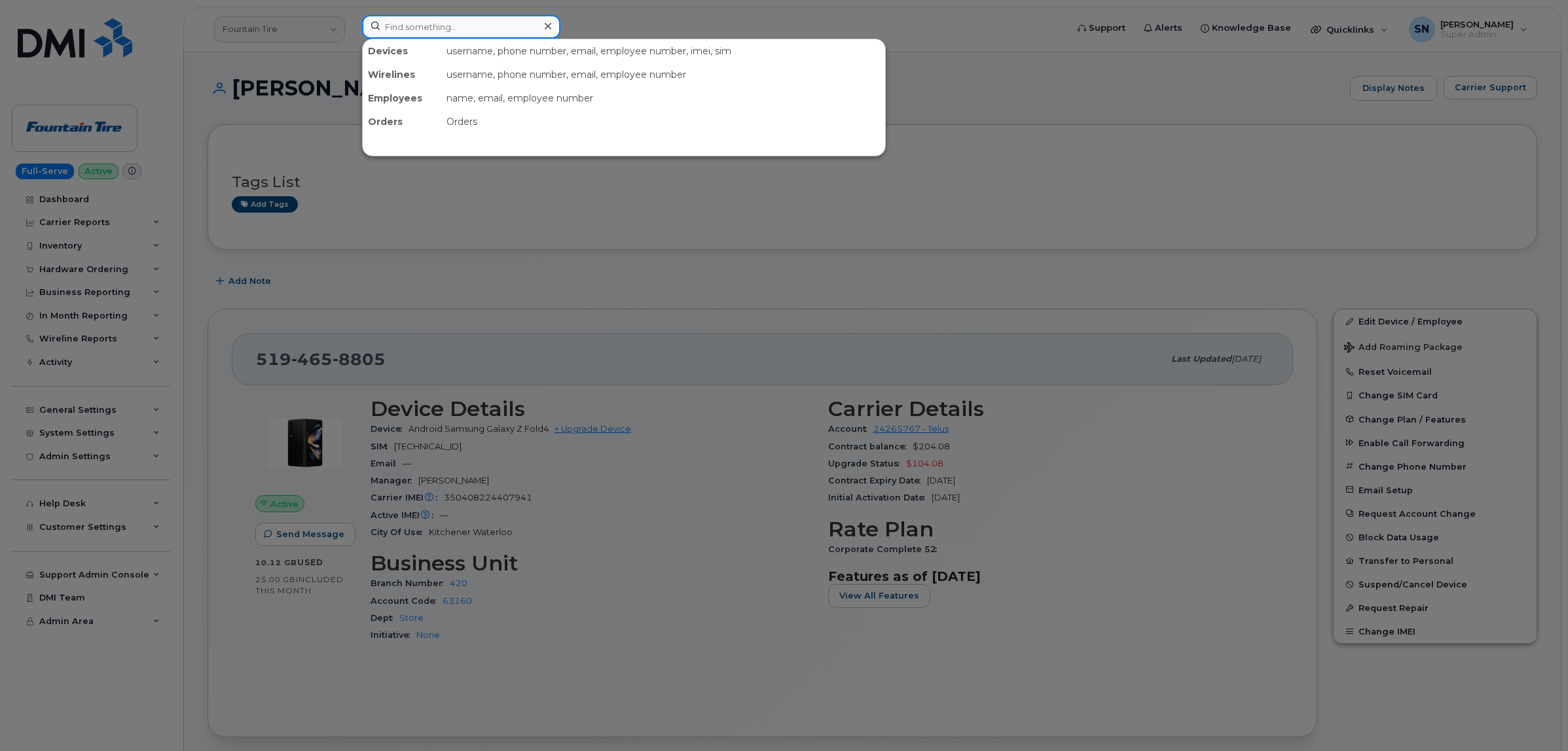
click at [491, 30] on input at bounding box center [461, 27] width 198 height 23
paste input "416.801.6842"
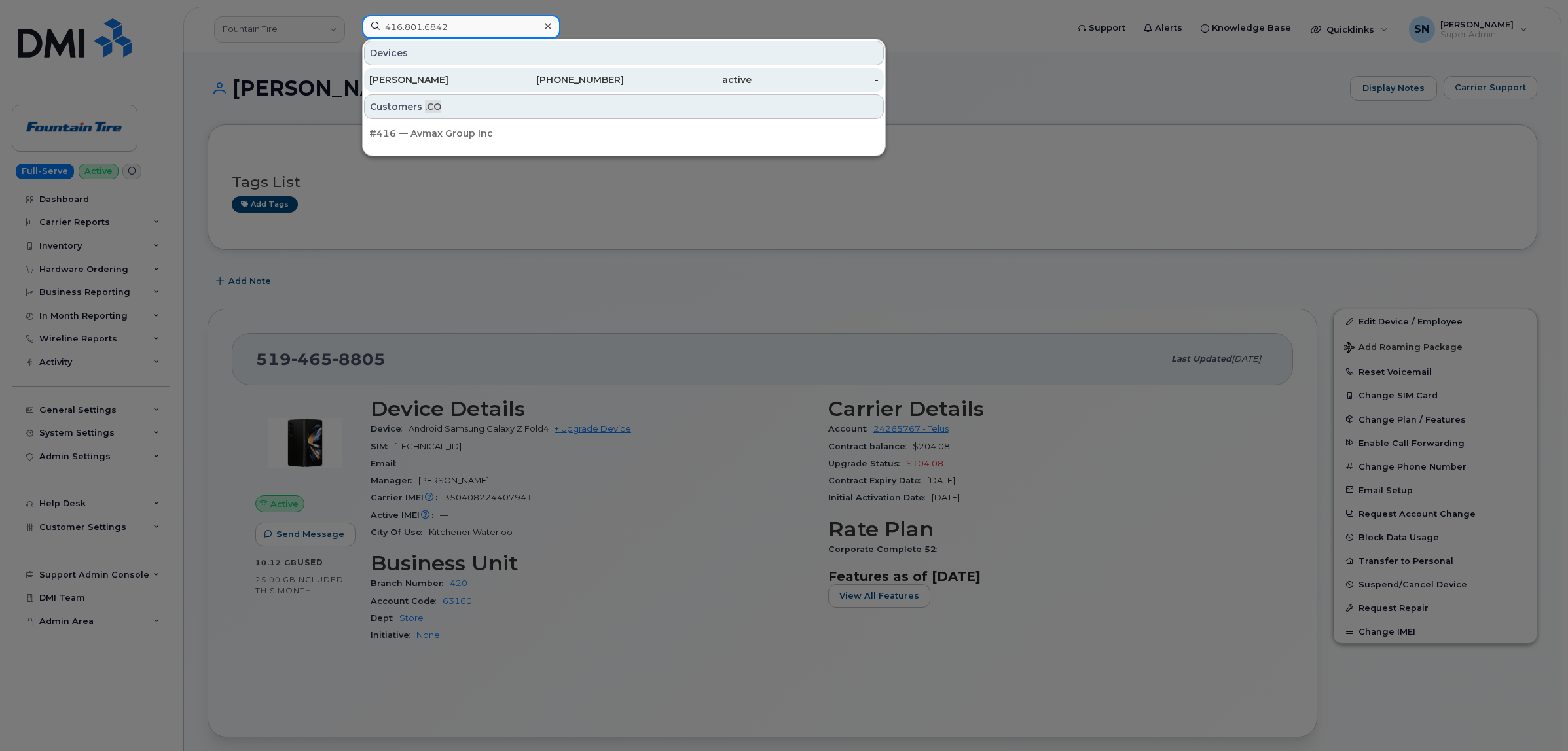
type input "416.801.6842"
click at [486, 79] on div "[PERSON_NAME]" at bounding box center [433, 80] width 128 height 13
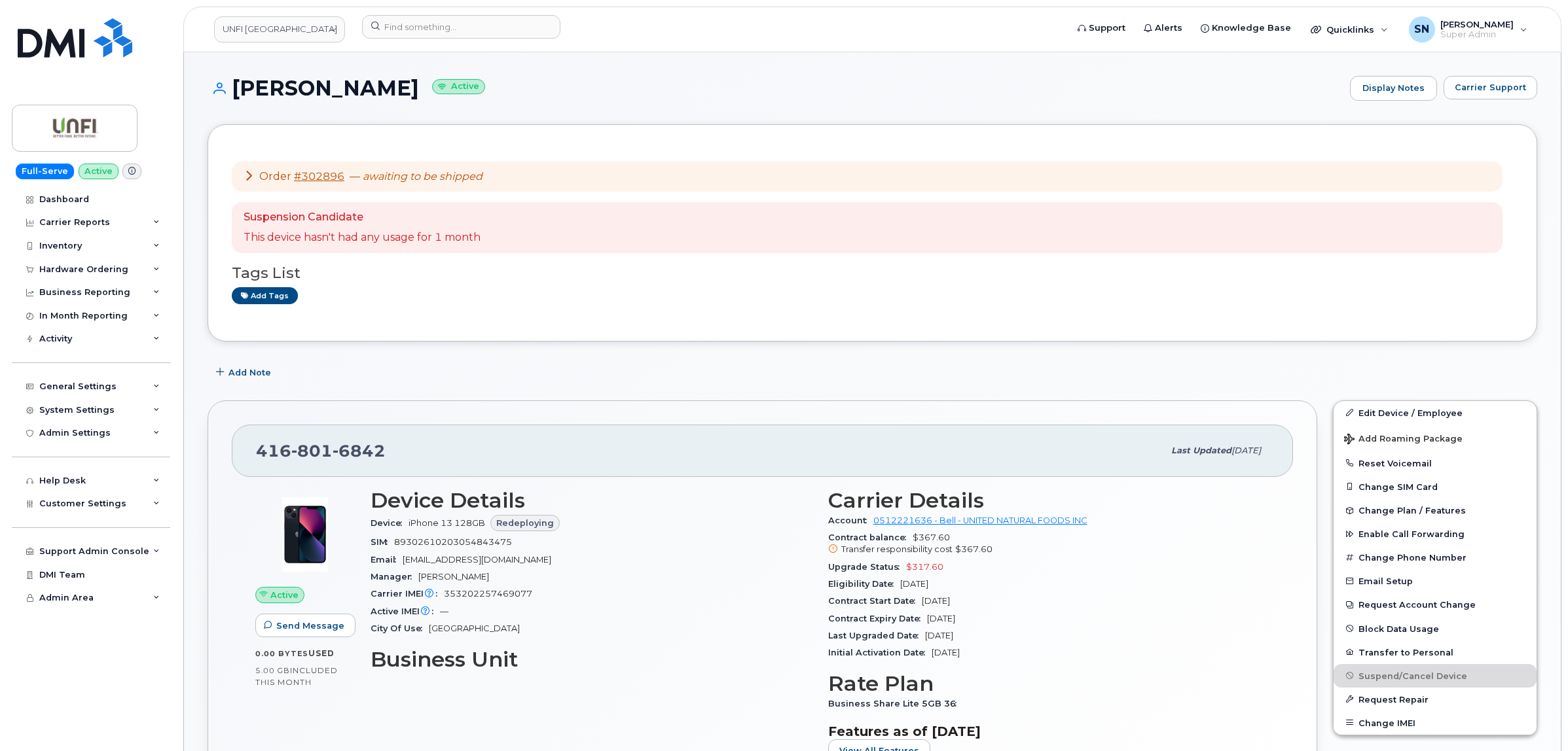
drag, startPoint x: 237, startPoint y: 92, endPoint x: 417, endPoint y: 97, distance: 180.1
click at [417, 97] on h1 "[PERSON_NAME] Active" at bounding box center [775, 88] width 1135 height 23
click at [489, 27] on input at bounding box center [461, 27] width 198 height 23
paste input "506.349.7237"
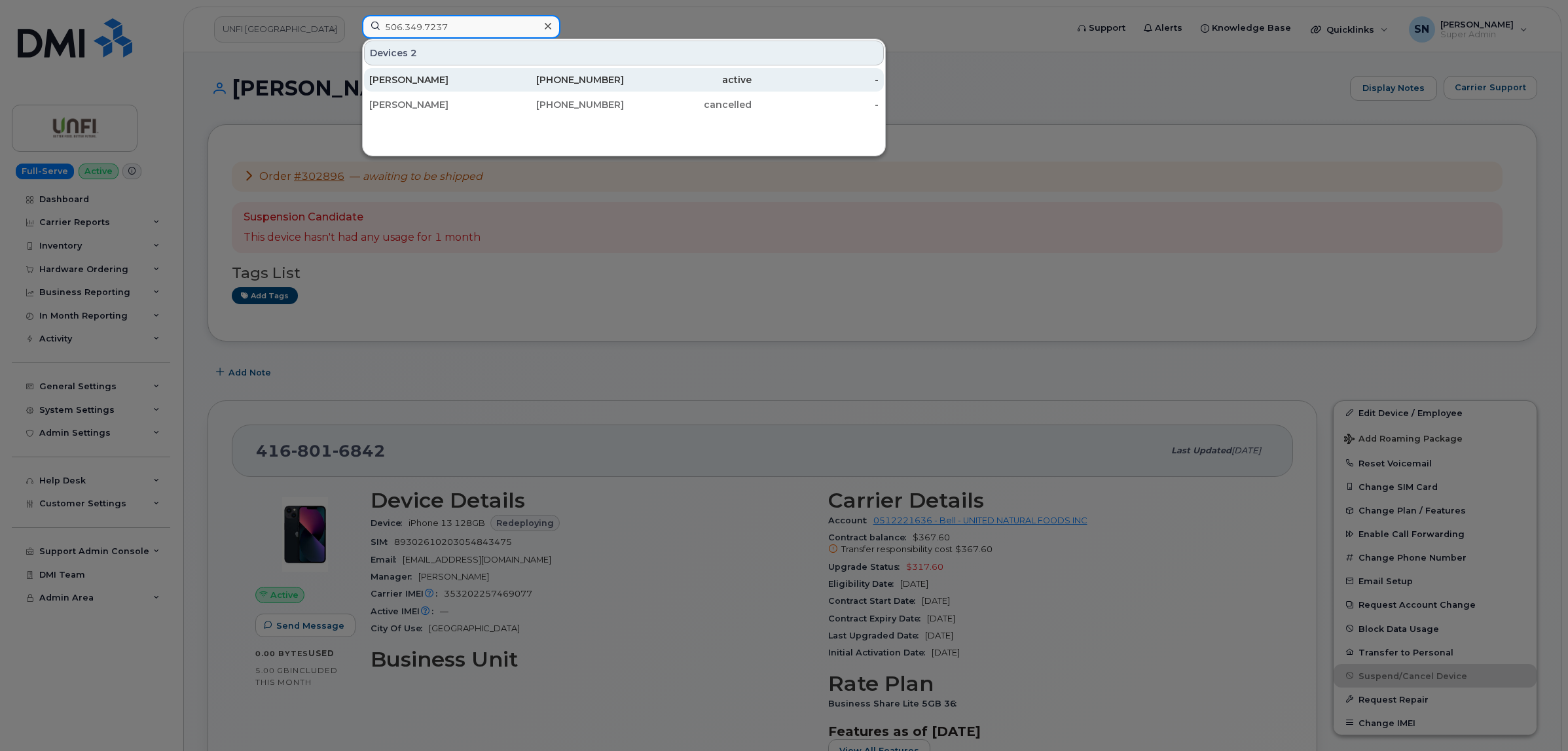
type input "506.349.7237"
click at [428, 80] on div "[PERSON_NAME]" at bounding box center [433, 80] width 128 height 13
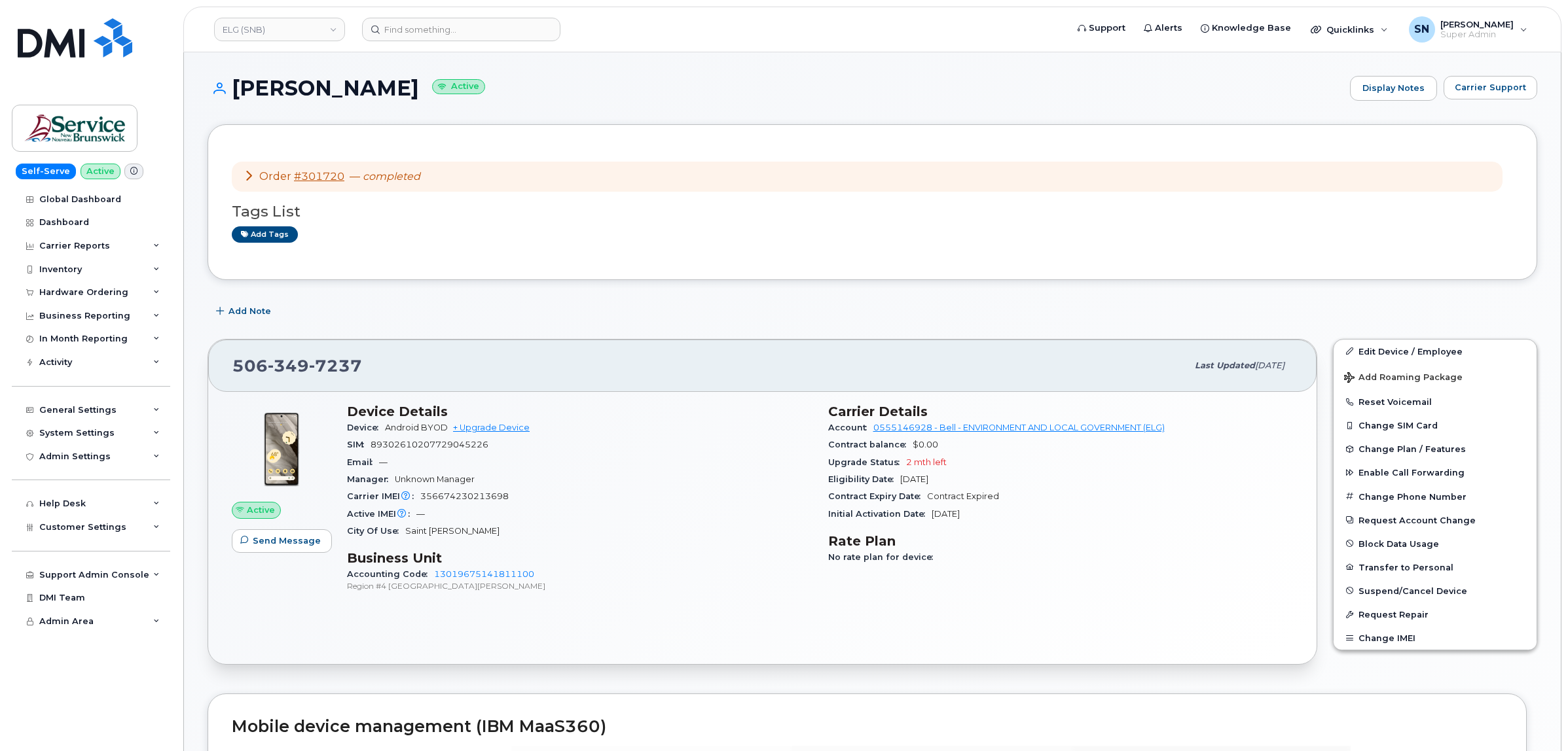
drag, startPoint x: 236, startPoint y: 90, endPoint x: 382, endPoint y: 98, distance: 146.2
click at [382, 98] on h1 "[PERSON_NAME] Active" at bounding box center [775, 88] width 1135 height 23
copy h1 "[PERSON_NAME]"
drag, startPoint x: 237, startPoint y: 363, endPoint x: 359, endPoint y: 361, distance: 122.0
click at [359, 361] on span "[PHONE_NUMBER]" at bounding box center [297, 365] width 130 height 19
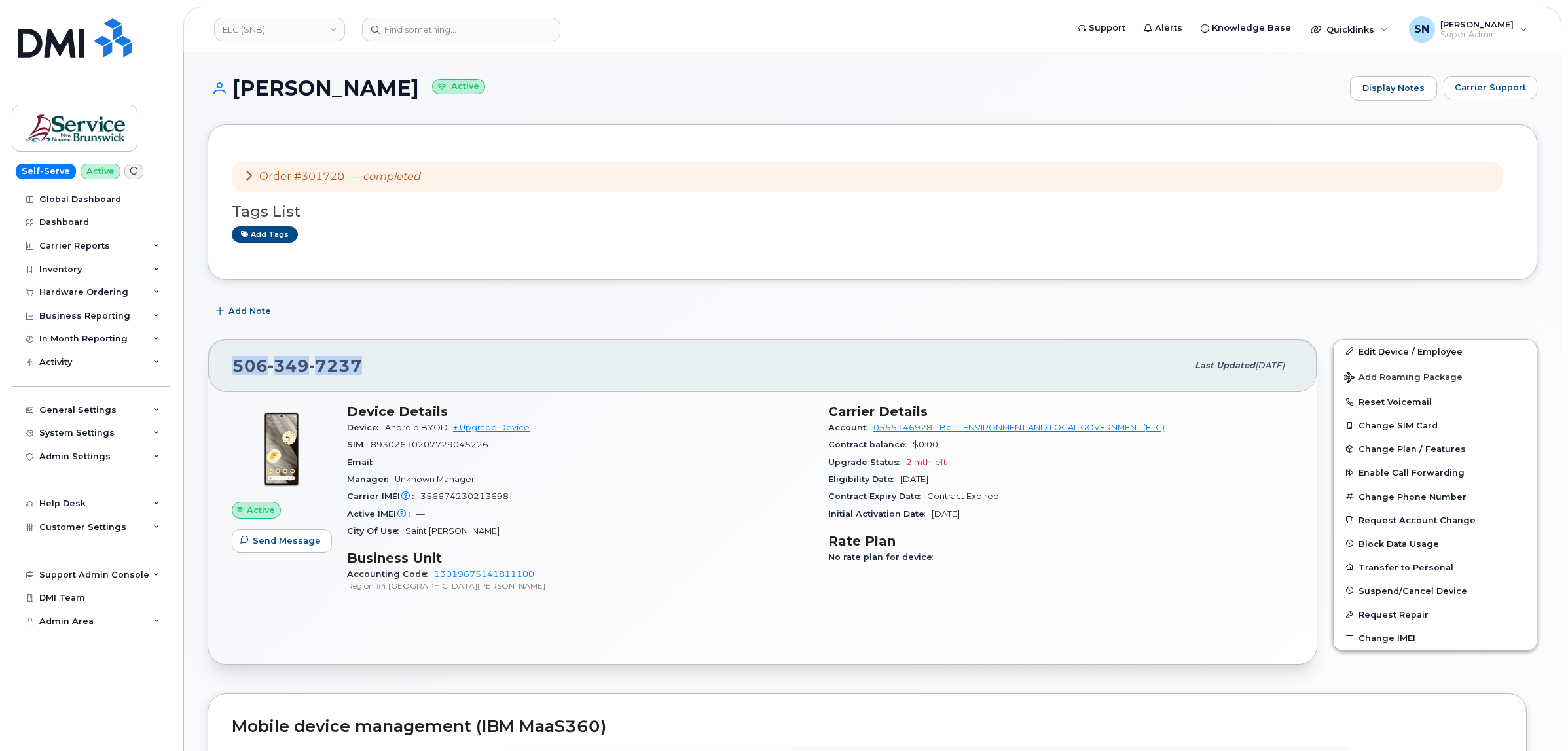
copy span "[PHONE_NUMBER]"
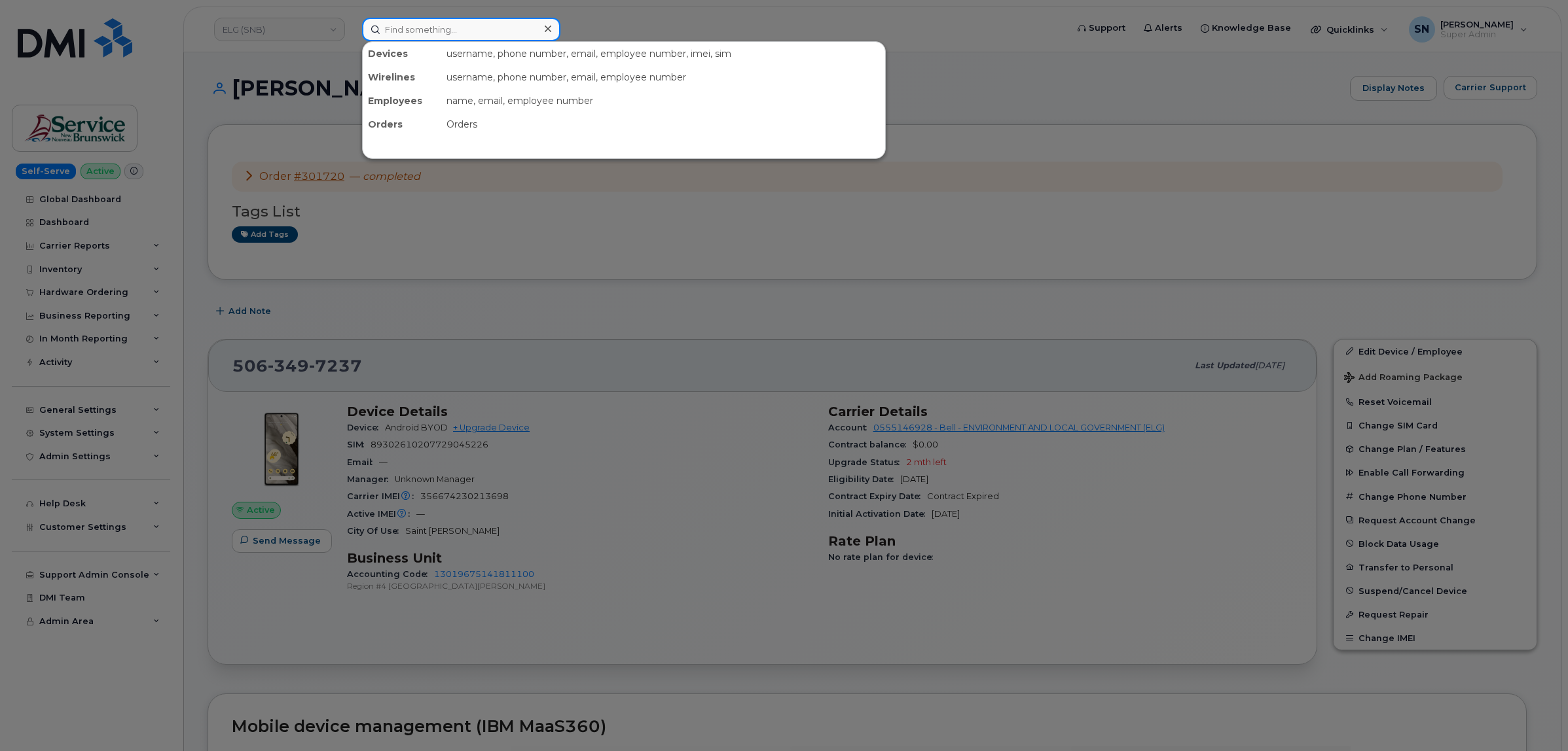
click at [481, 25] on input at bounding box center [461, 29] width 198 height 23
paste input "6134020464"
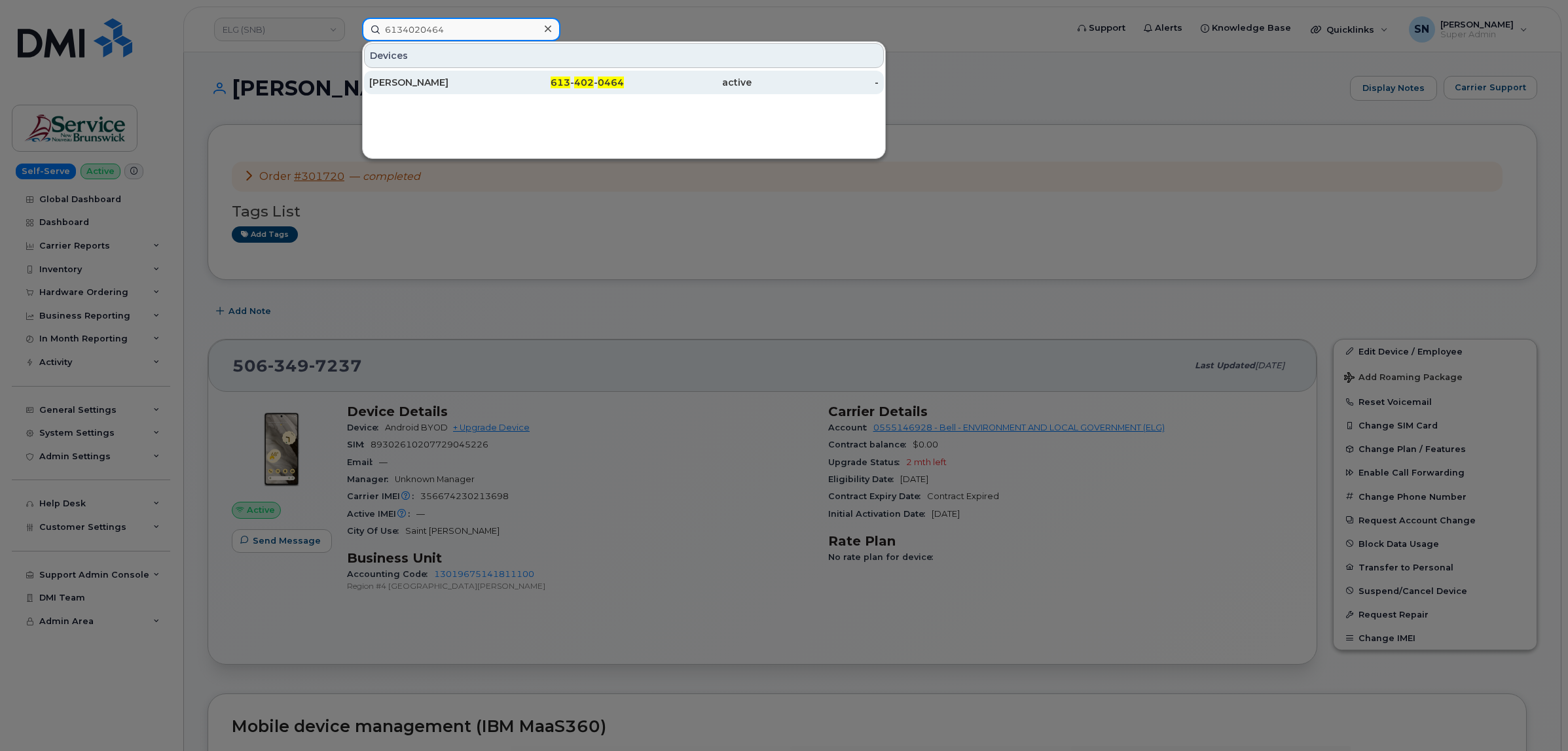
type input "6134020464"
click at [469, 76] on div "[PERSON_NAME]" at bounding box center [433, 83] width 128 height 13
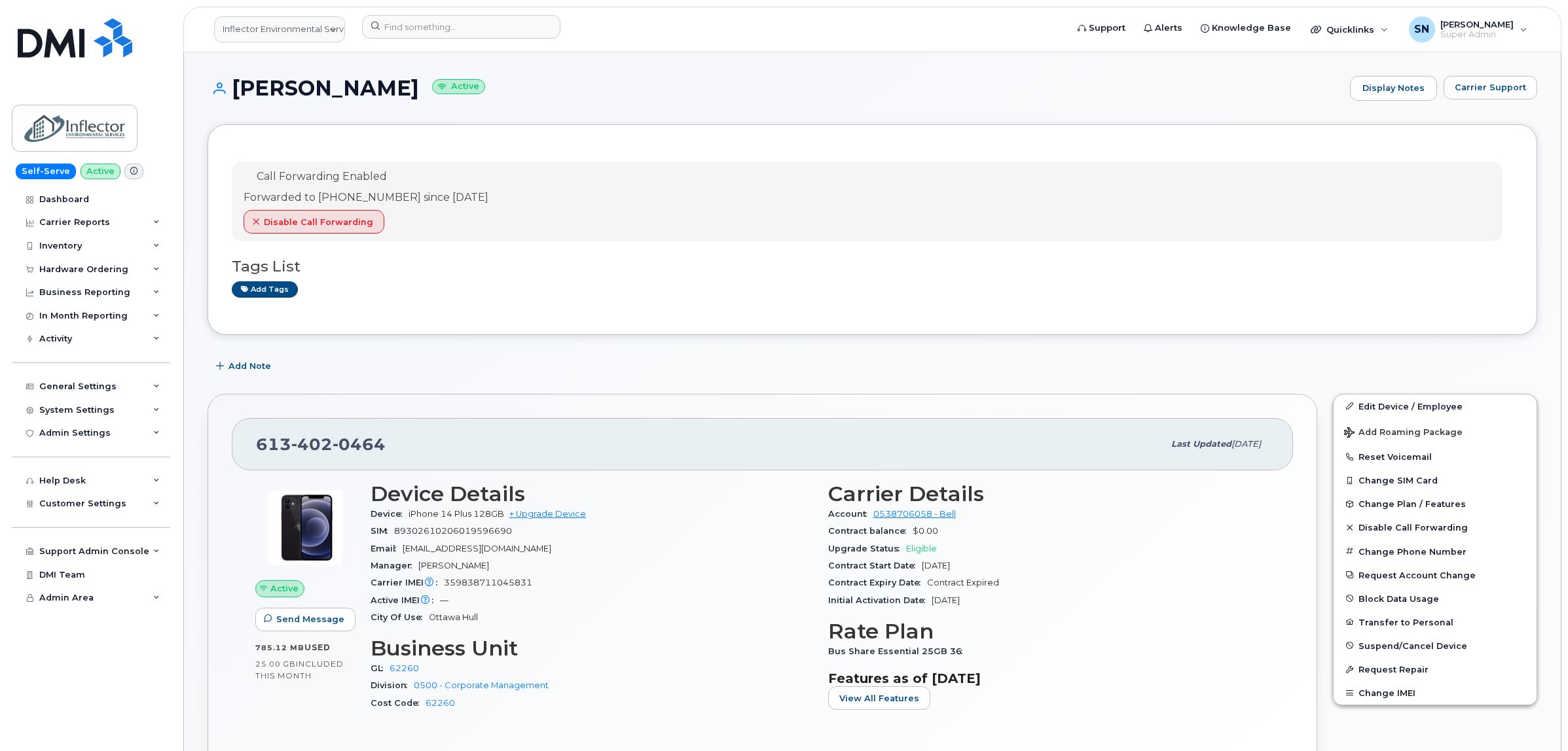
drag, startPoint x: 236, startPoint y: 82, endPoint x: 481, endPoint y: 89, distance: 245.1
click at [481, 89] on h1 "[PERSON_NAME] Active" at bounding box center [775, 88] width 1135 height 23
copy h1 "[PERSON_NAME]"
drag, startPoint x: 266, startPoint y: 447, endPoint x: 383, endPoint y: 452, distance: 117.1
click at [383, 452] on div "[PHONE_NUMBER]" at bounding box center [710, 444] width 907 height 28
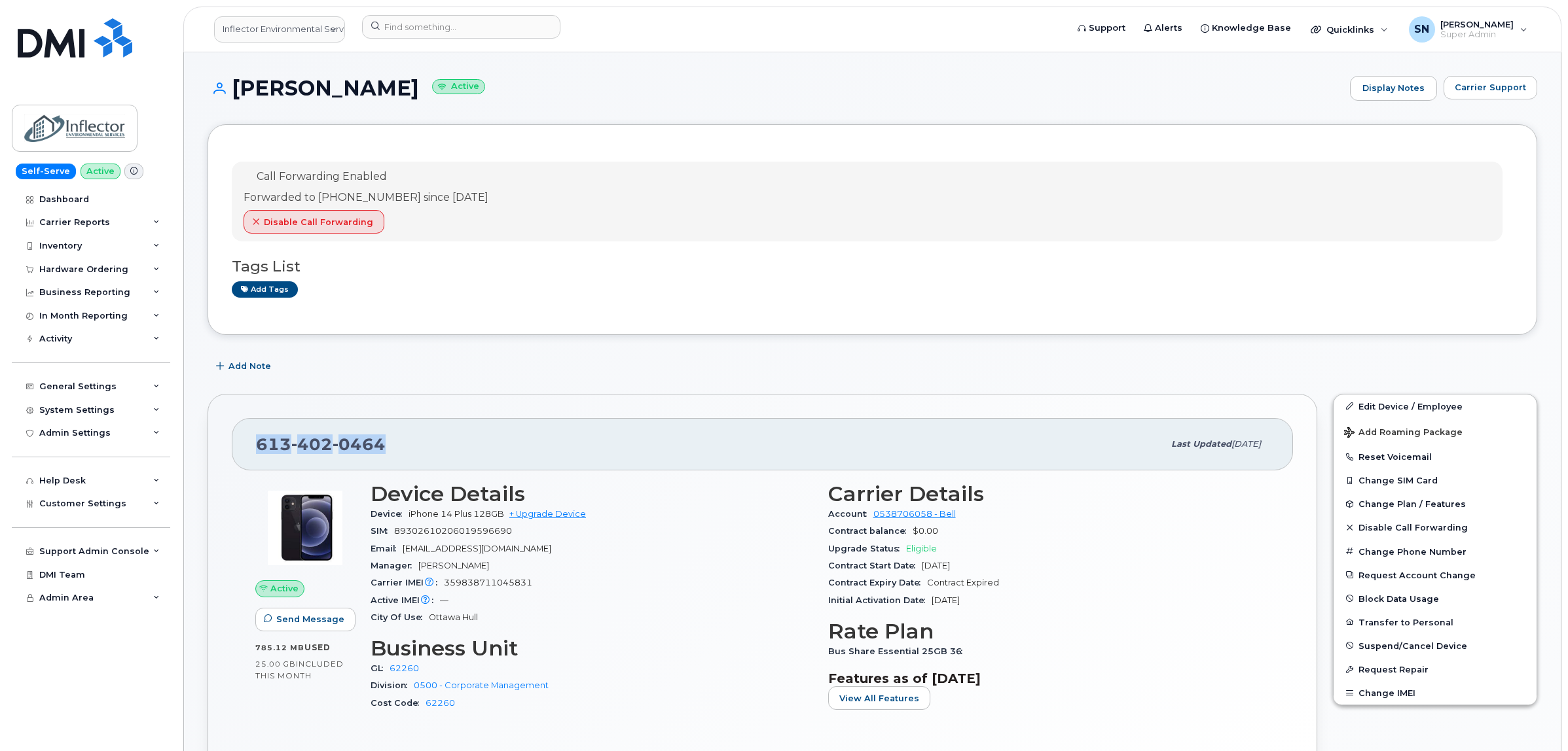
copy span "[PHONE_NUMBER]"
click at [426, 33] on input at bounding box center [461, 27] width 198 height 23
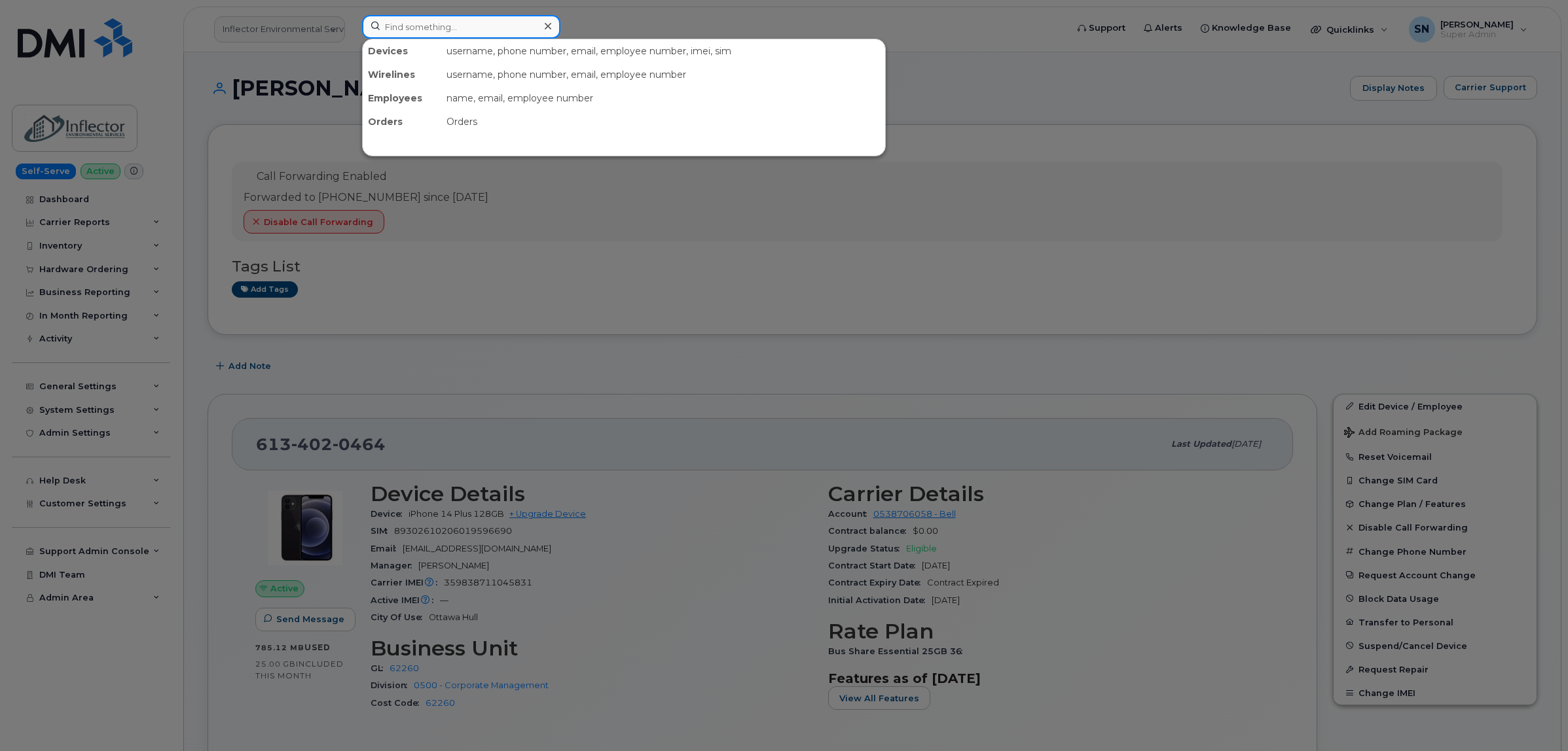
paste input "5875888985"
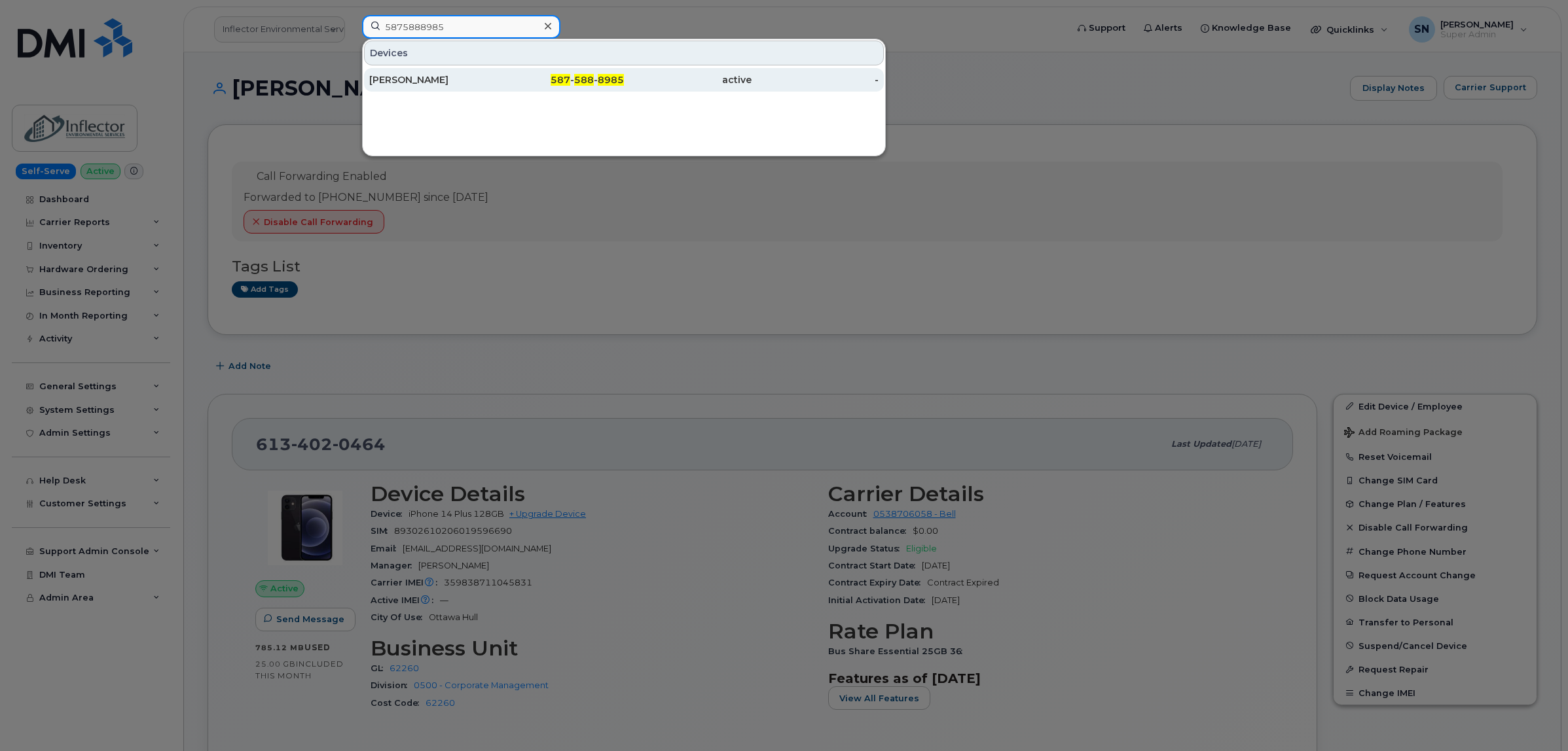
type input "5875888985"
click at [546, 89] on div "587 - 588 - 8985" at bounding box center [561, 79] width 128 height 23
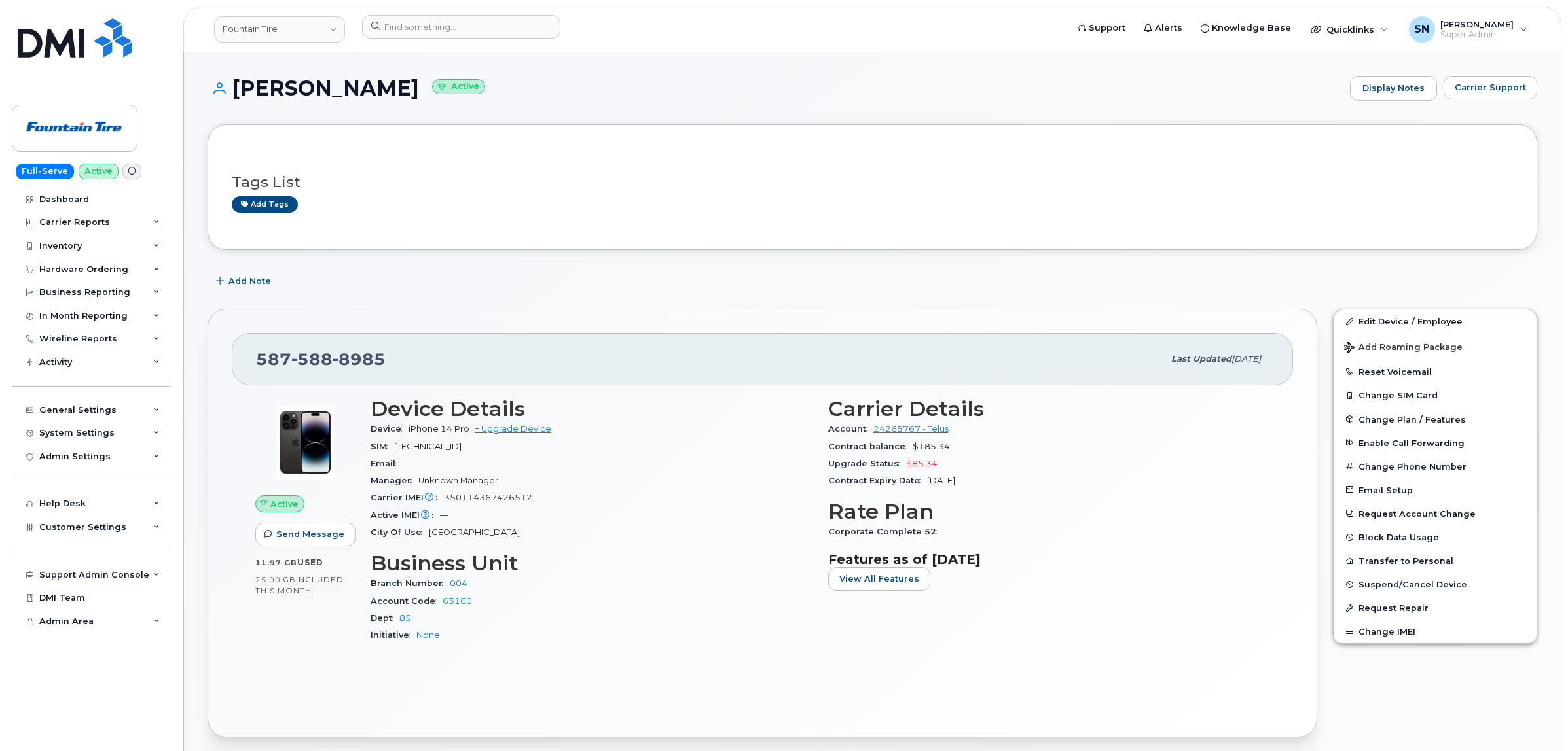
click at [702, 293] on div "Add Note" at bounding box center [872, 281] width 1330 height 23
drag, startPoint x: 260, startPoint y: 355, endPoint x: 383, endPoint y: 359, distance: 123.1
click at [383, 359] on div "587 588 8985" at bounding box center [710, 359] width 907 height 28
copy span "587 588 8985"
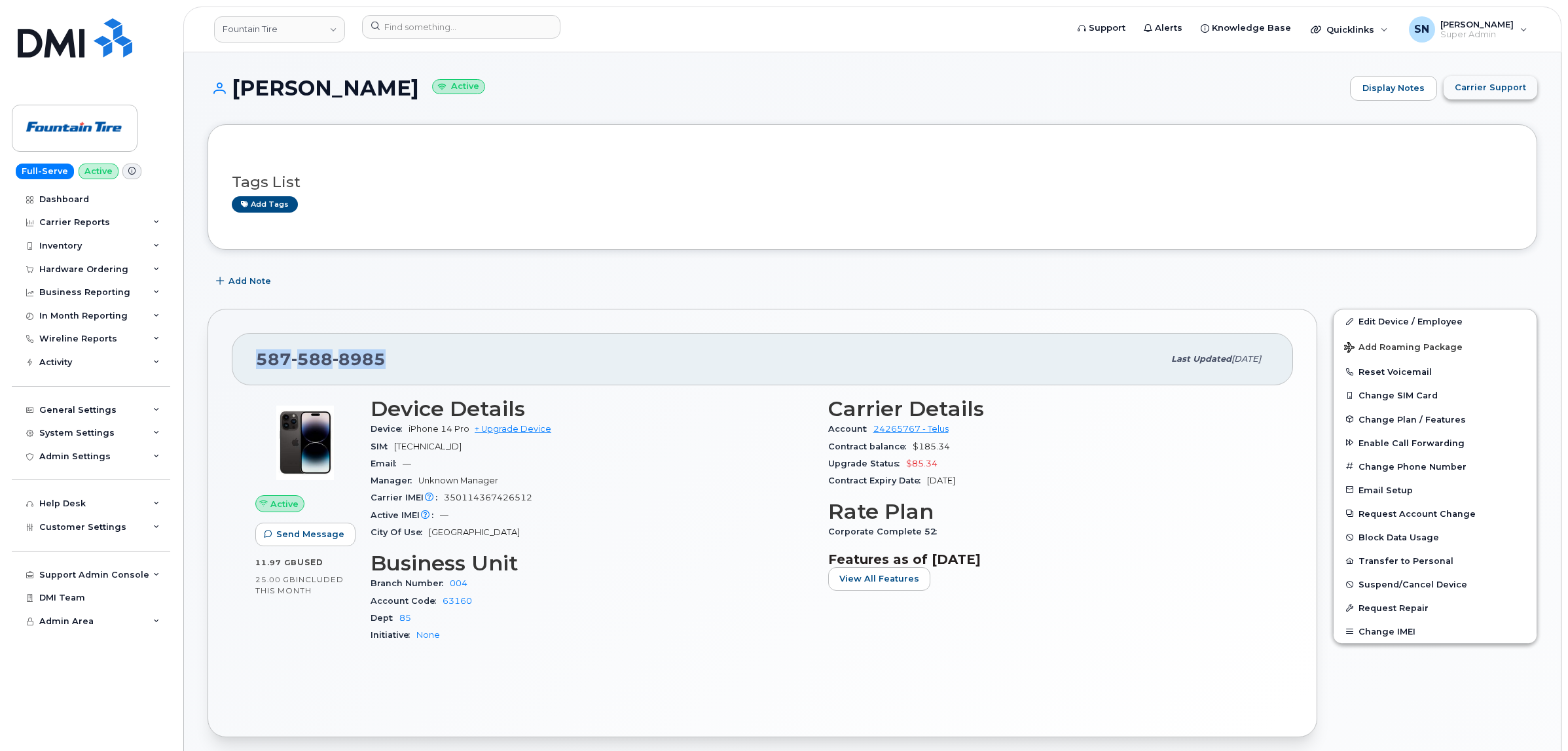
click at [1460, 97] on button "Carrier Support" at bounding box center [1490, 88] width 94 height 23
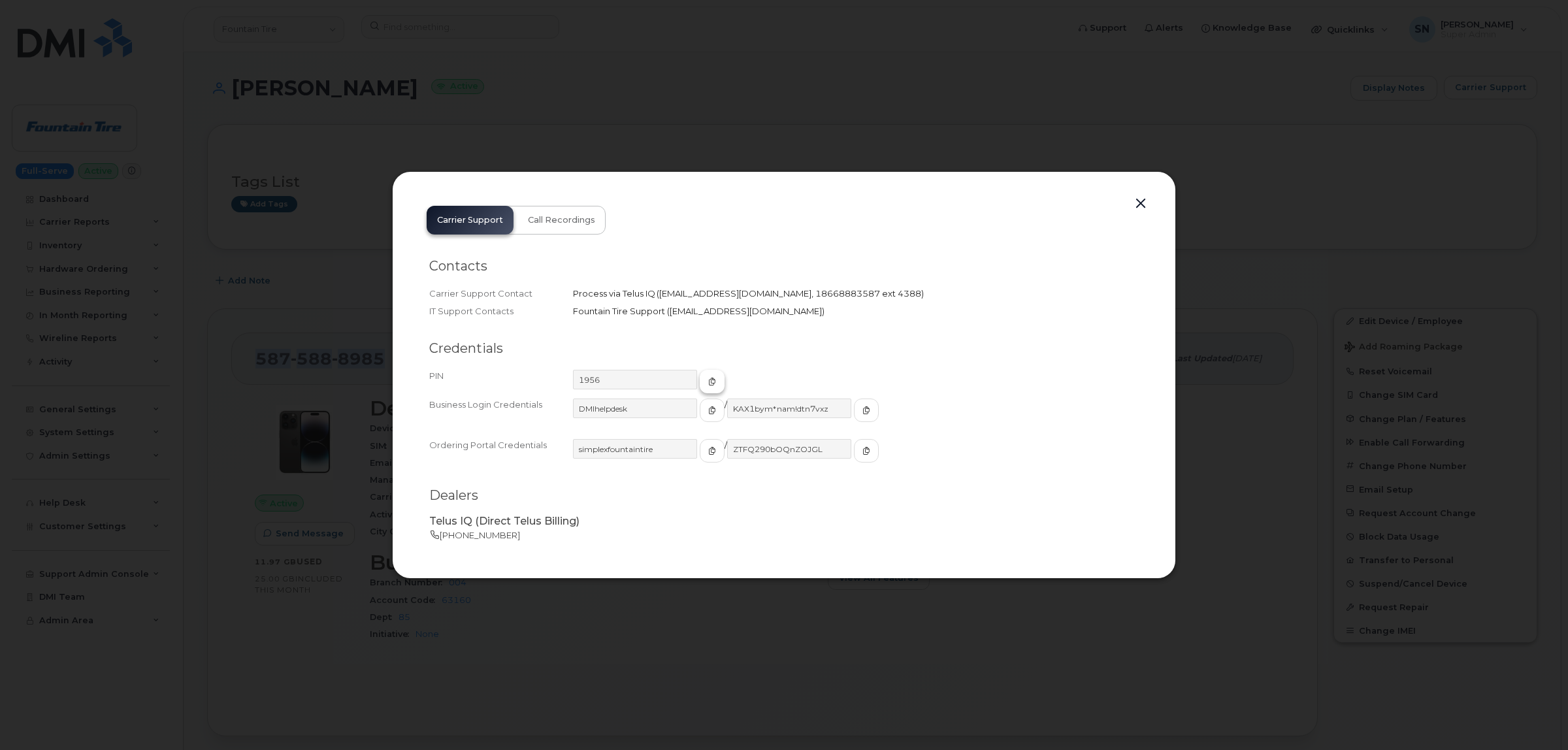
click at [700, 388] on button "button" at bounding box center [712, 382] width 25 height 23
click at [1145, 205] on button "button" at bounding box center [1140, 204] width 19 height 18
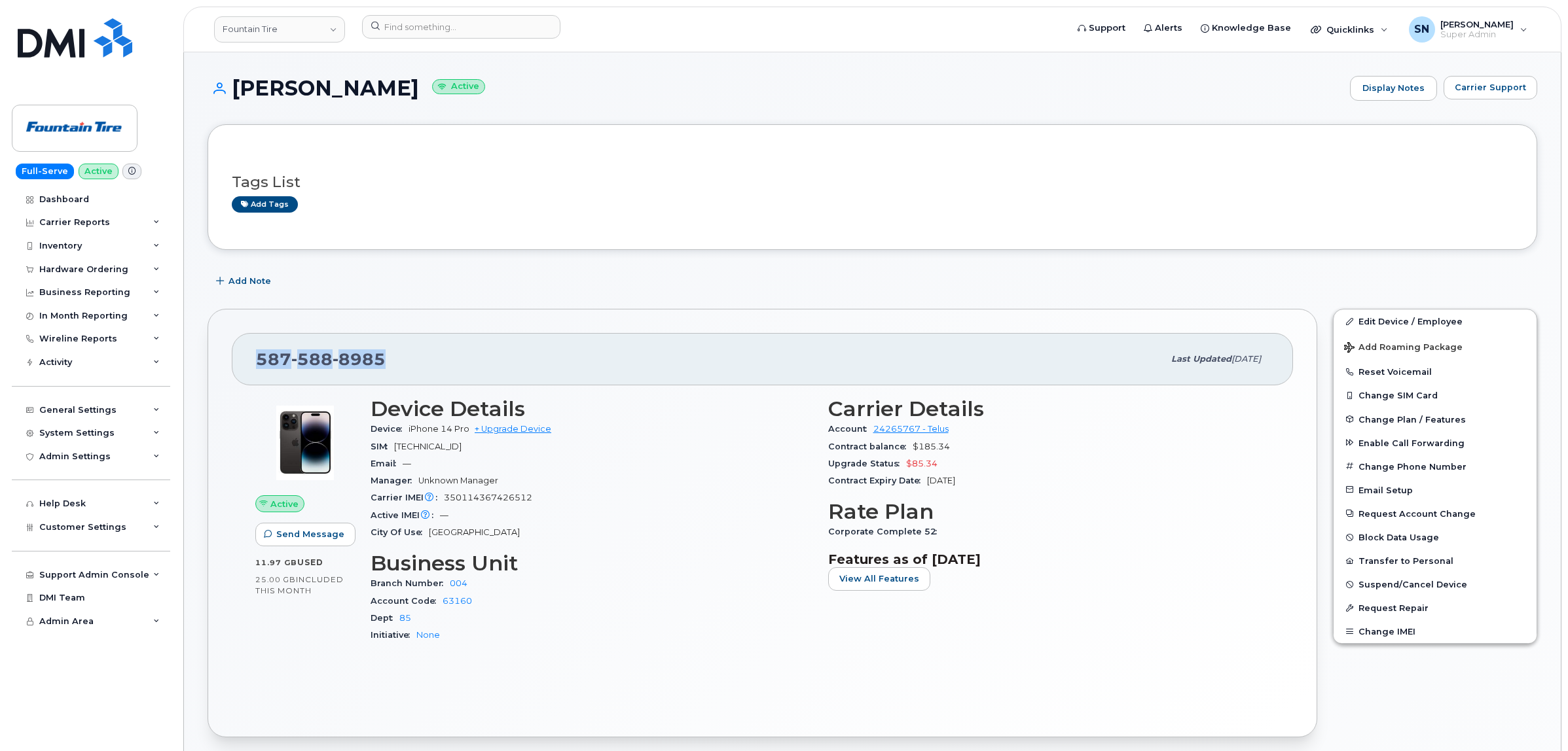
copy span "587 588 8985"
click at [669, 239] on div "Tags List Add tags" at bounding box center [872, 187] width 1330 height 125
drag, startPoint x: 254, startPoint y: 359, endPoint x: 398, endPoint y: 368, distance: 144.3
click at [398, 368] on div "587 588 8985 Last updated Sep 02, 2023" at bounding box center [762, 359] width 1061 height 53
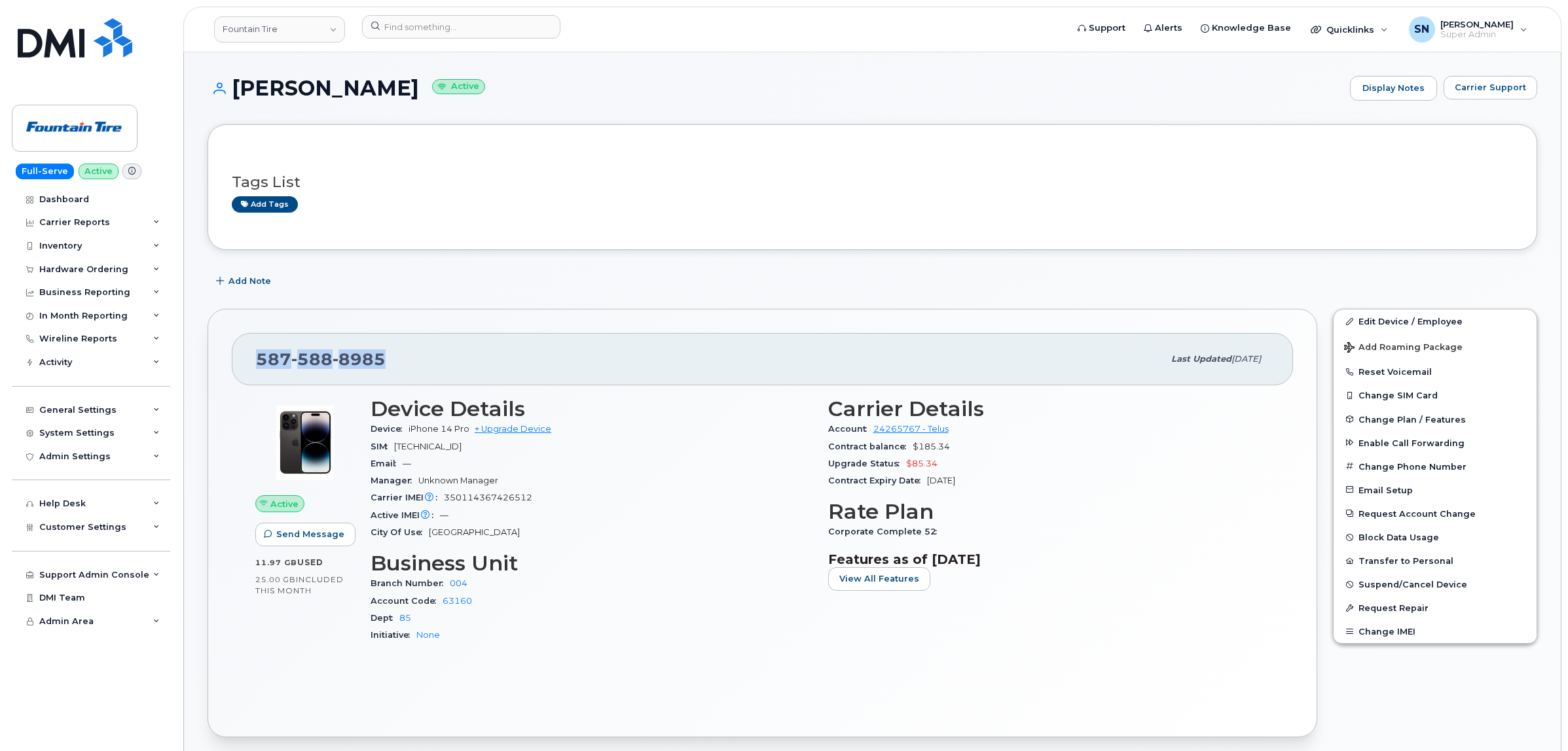
copy span "587 588 8985"
click at [1467, 103] on div "Stephanie Proseilo Active Display Notes Carrier Support" at bounding box center [872, 100] width 1330 height 49
click at [1470, 90] on span "Carrier Support" at bounding box center [1489, 87] width 71 height 13
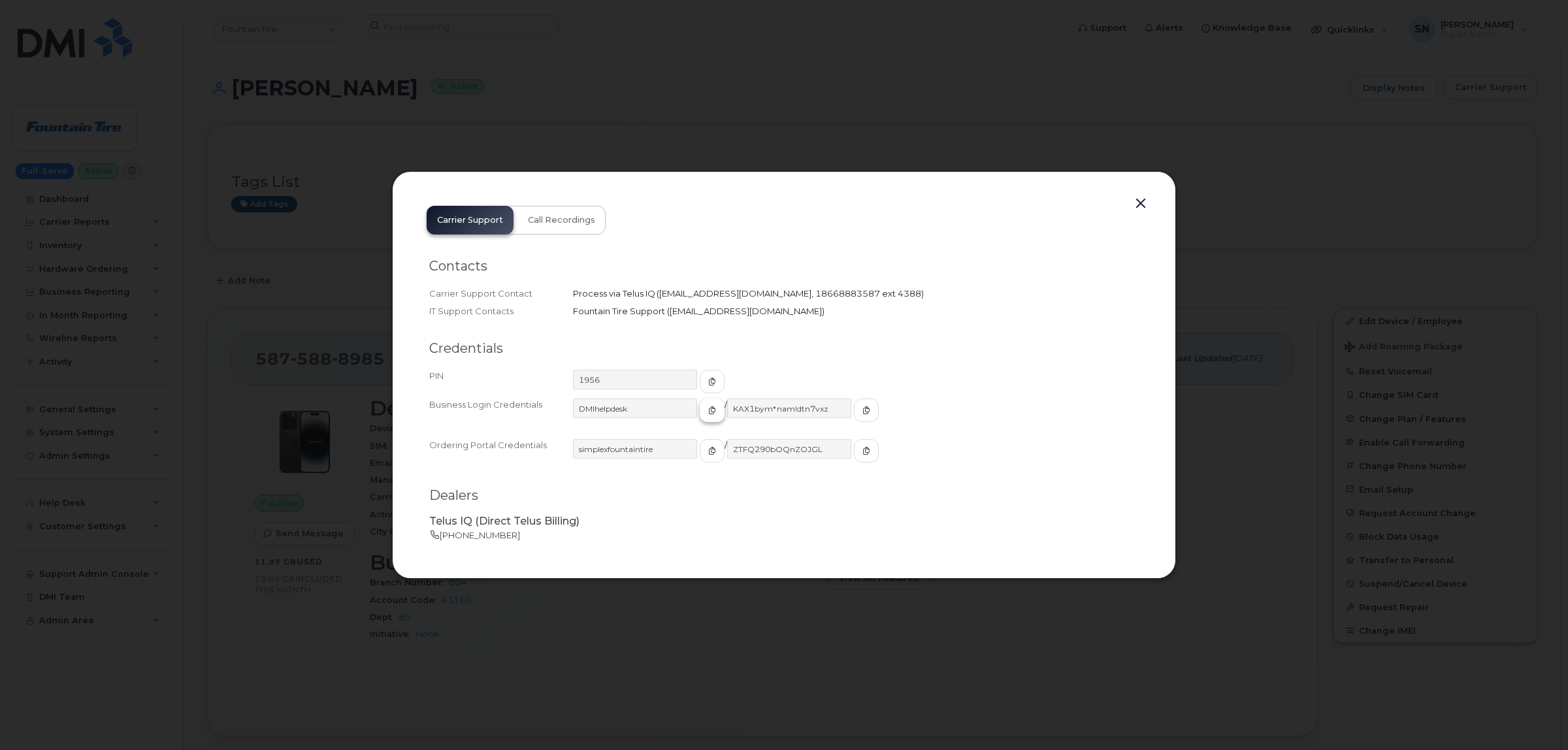
click at [708, 407] on icon "button" at bounding box center [711, 410] width 8 height 8
click at [862, 408] on icon "button" at bounding box center [866, 410] width 8 height 8
click at [1132, 203] on button "button" at bounding box center [1140, 204] width 19 height 18
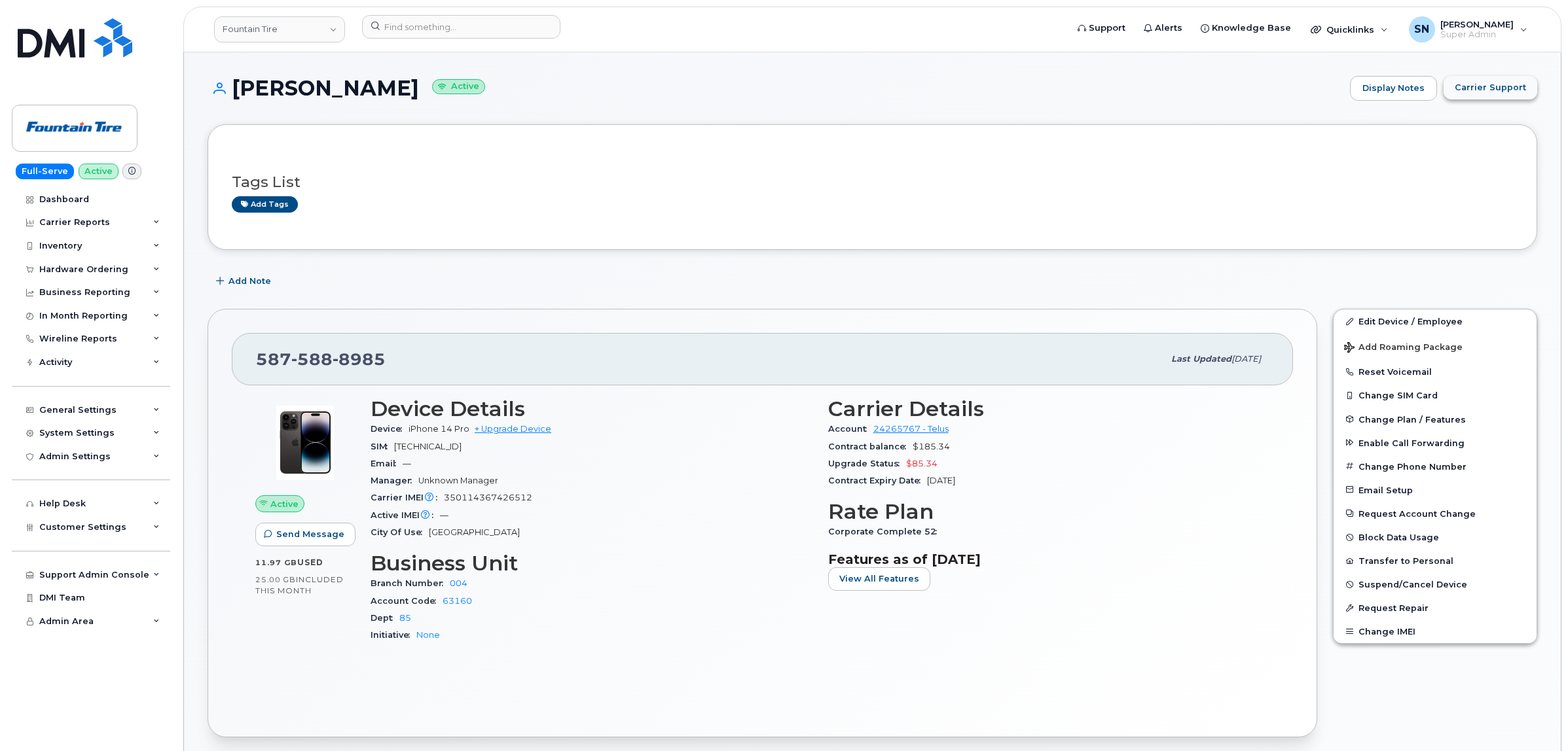
click at [1493, 83] on span "Carrier Support" at bounding box center [1489, 87] width 71 height 13
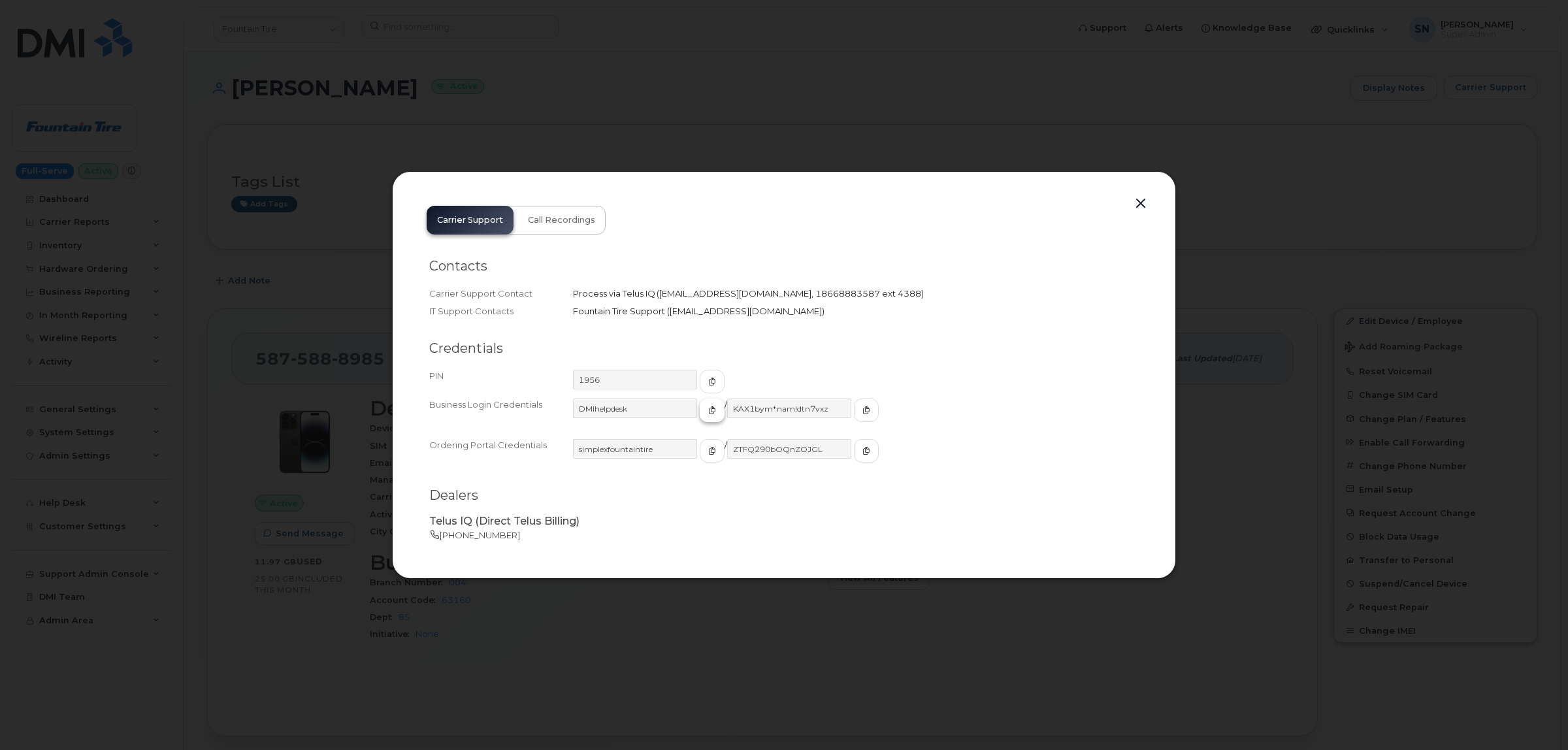
click at [708, 409] on icon "button" at bounding box center [711, 410] width 8 height 8
click at [860, 404] on span "button" at bounding box center [866, 410] width 12 height 12
click at [1141, 207] on button "button" at bounding box center [1140, 204] width 19 height 18
